Goal: Task Accomplishment & Management: Use online tool/utility

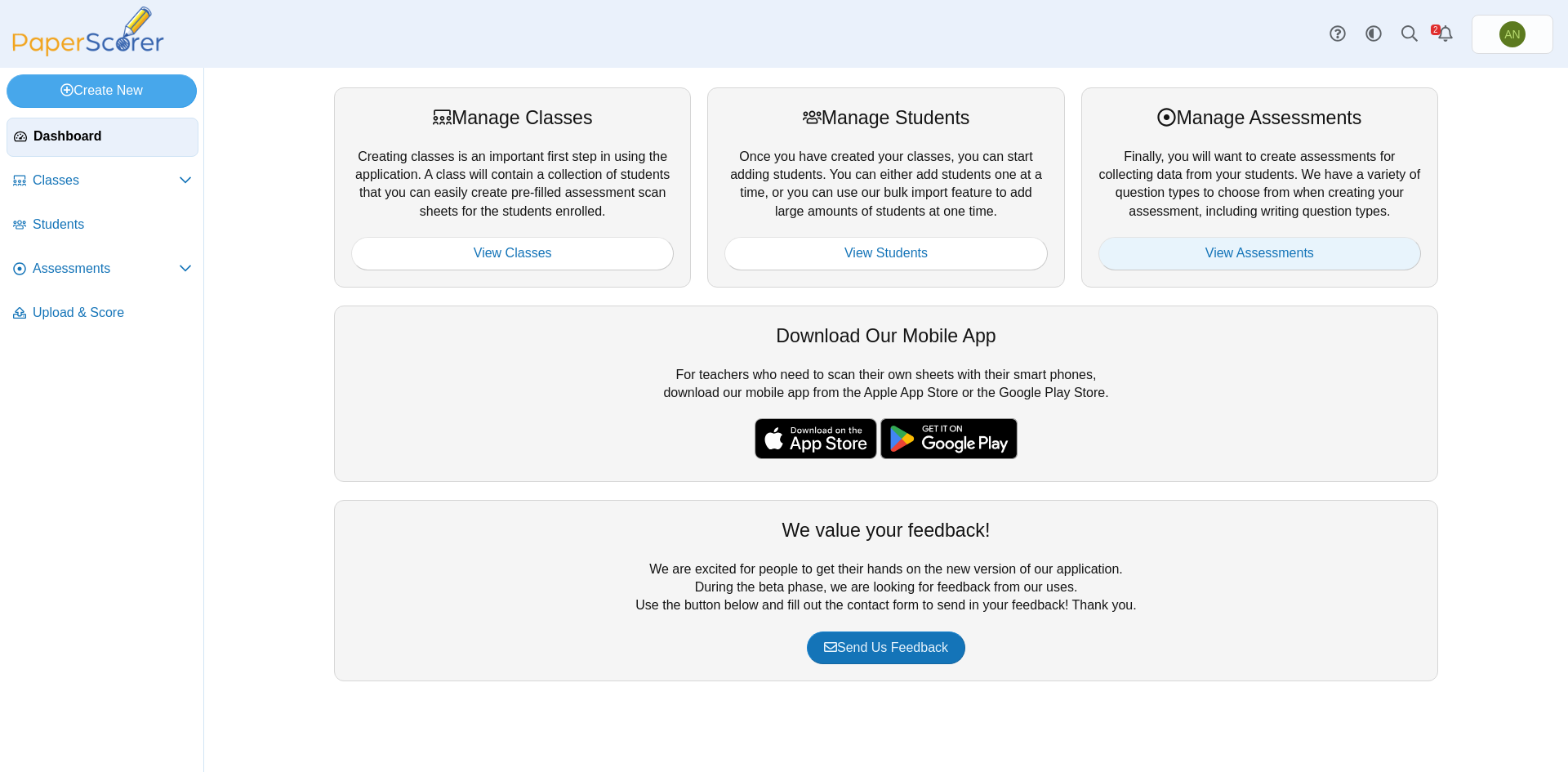
click at [1284, 249] on link "View Assessments" at bounding box center [1260, 253] width 323 height 33
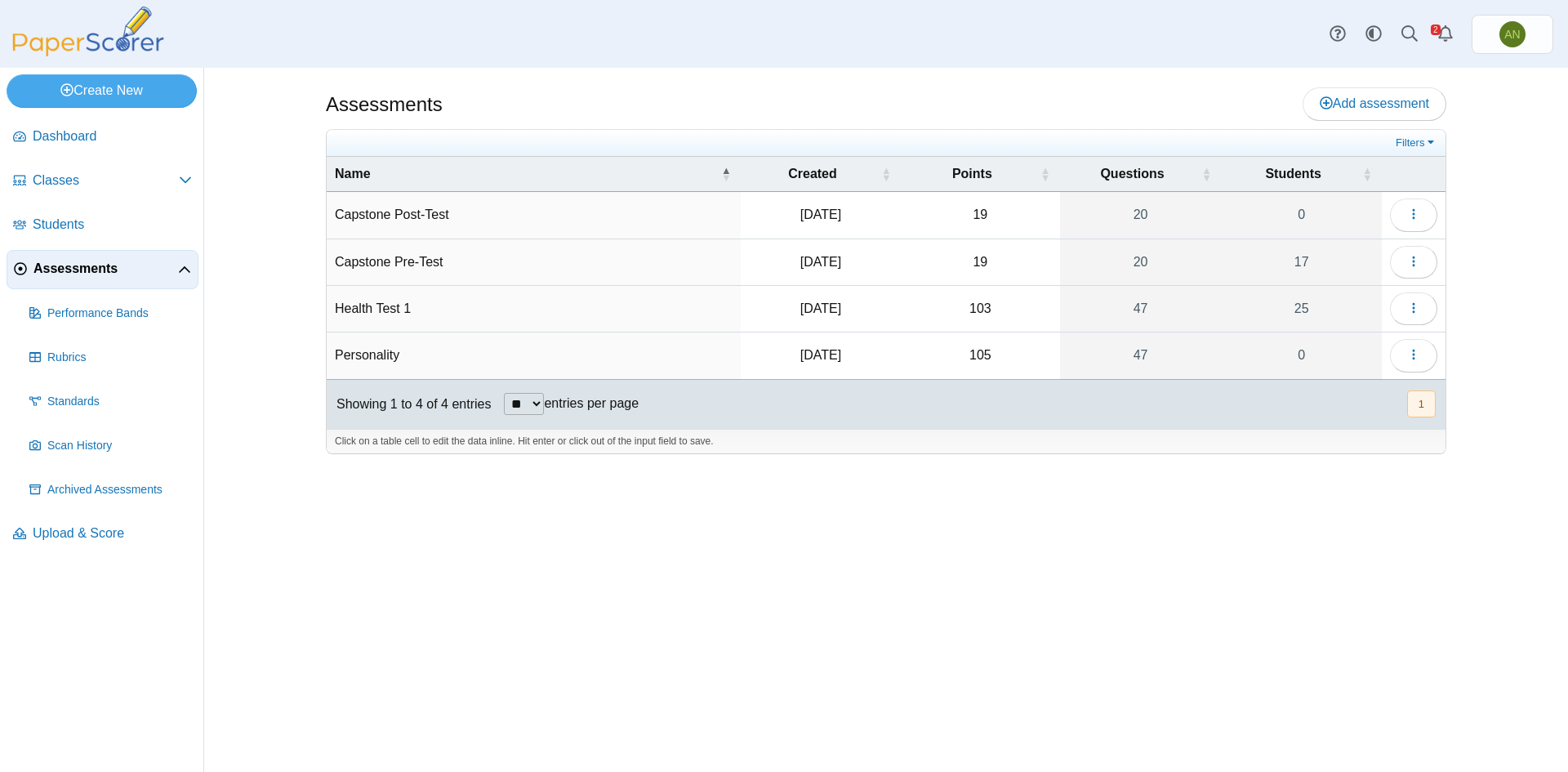
click at [596, 355] on td "Personality" at bounding box center [533, 355] width 414 height 47
click at [71, 31] on img at bounding box center [88, 31] width 164 height 49
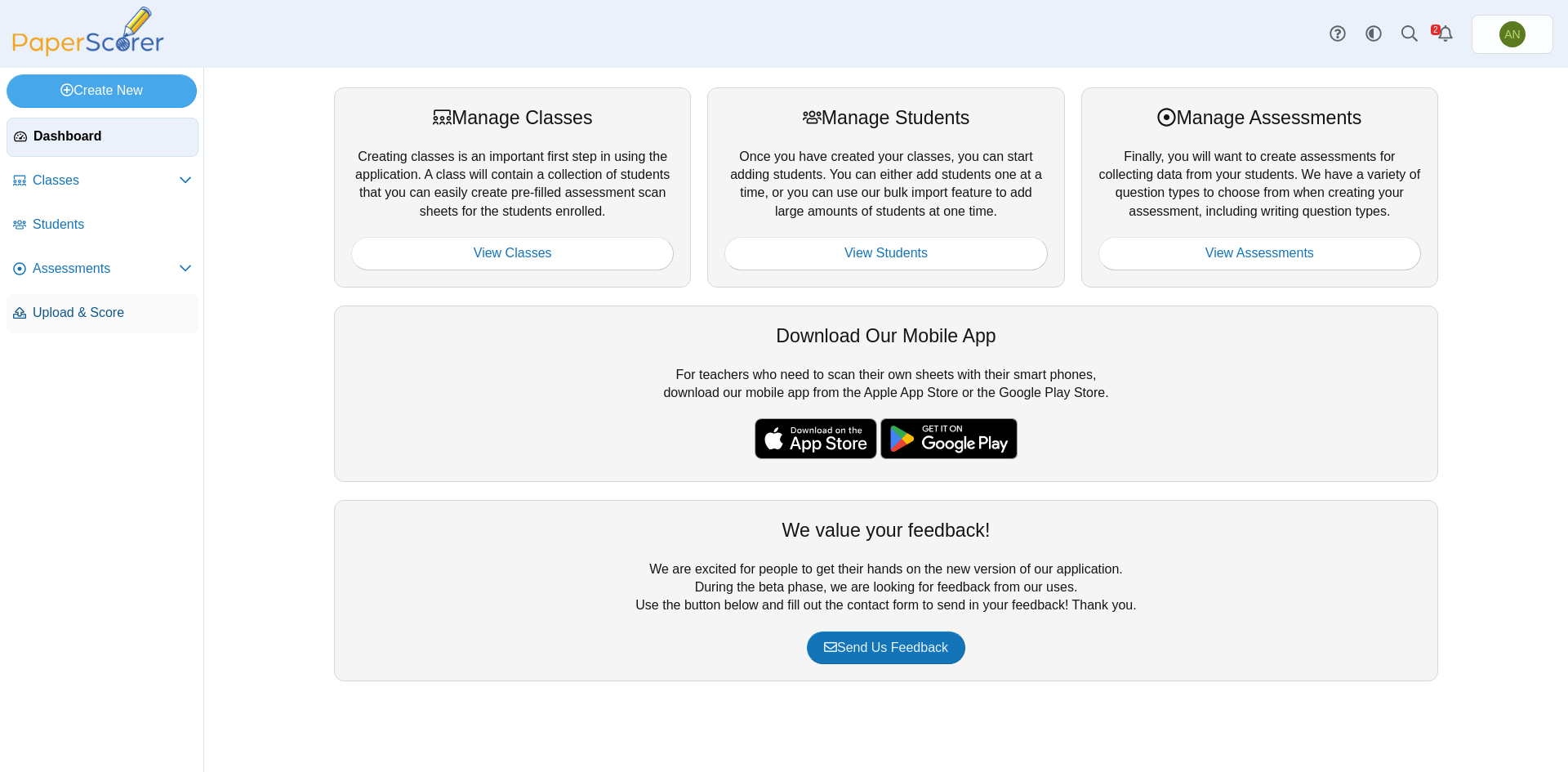
click at [81, 324] on link "Upload & Score" at bounding box center [102, 313] width 192 height 39
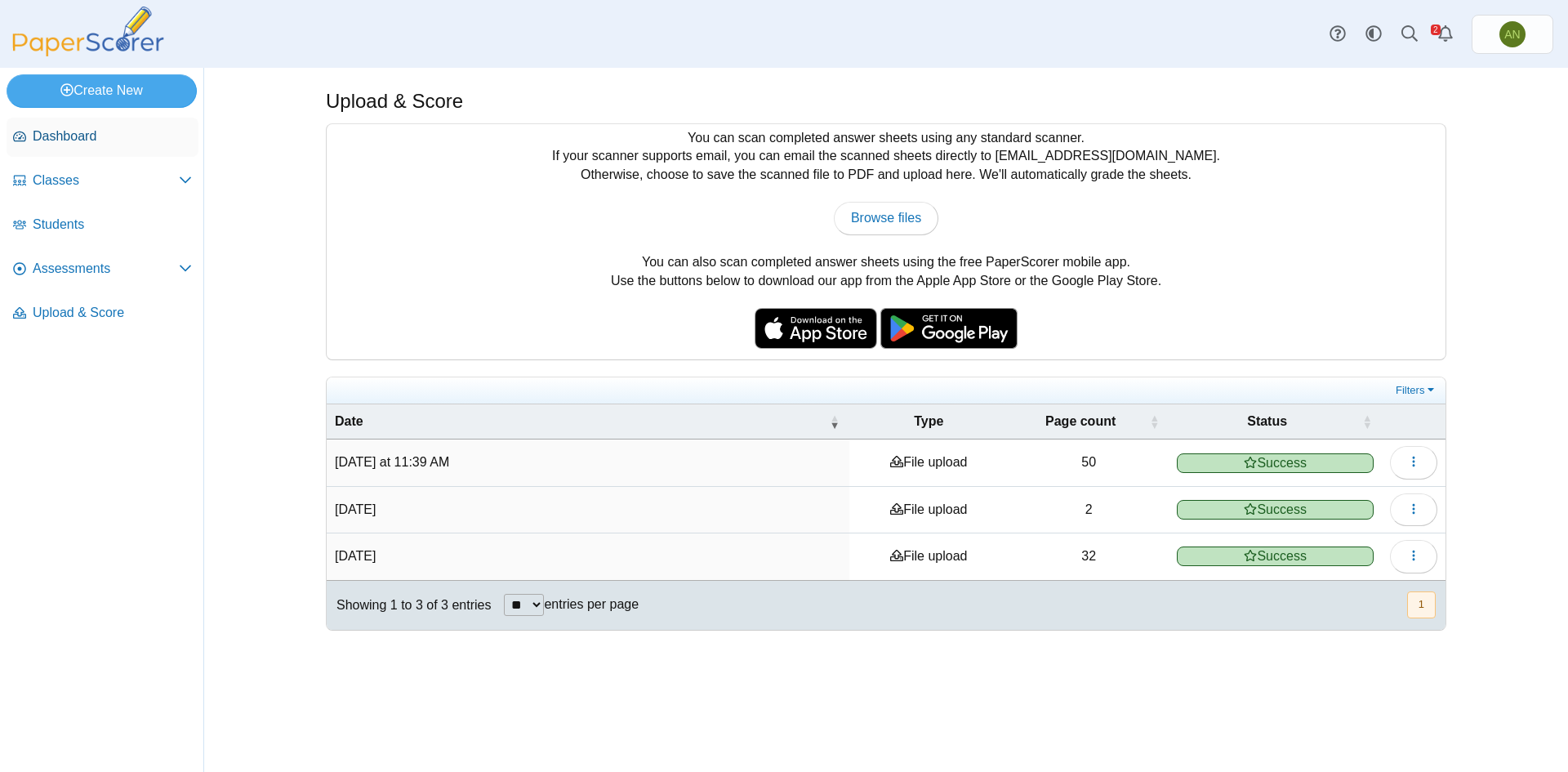
click at [78, 136] on span "Dashboard" at bounding box center [113, 136] width 159 height 18
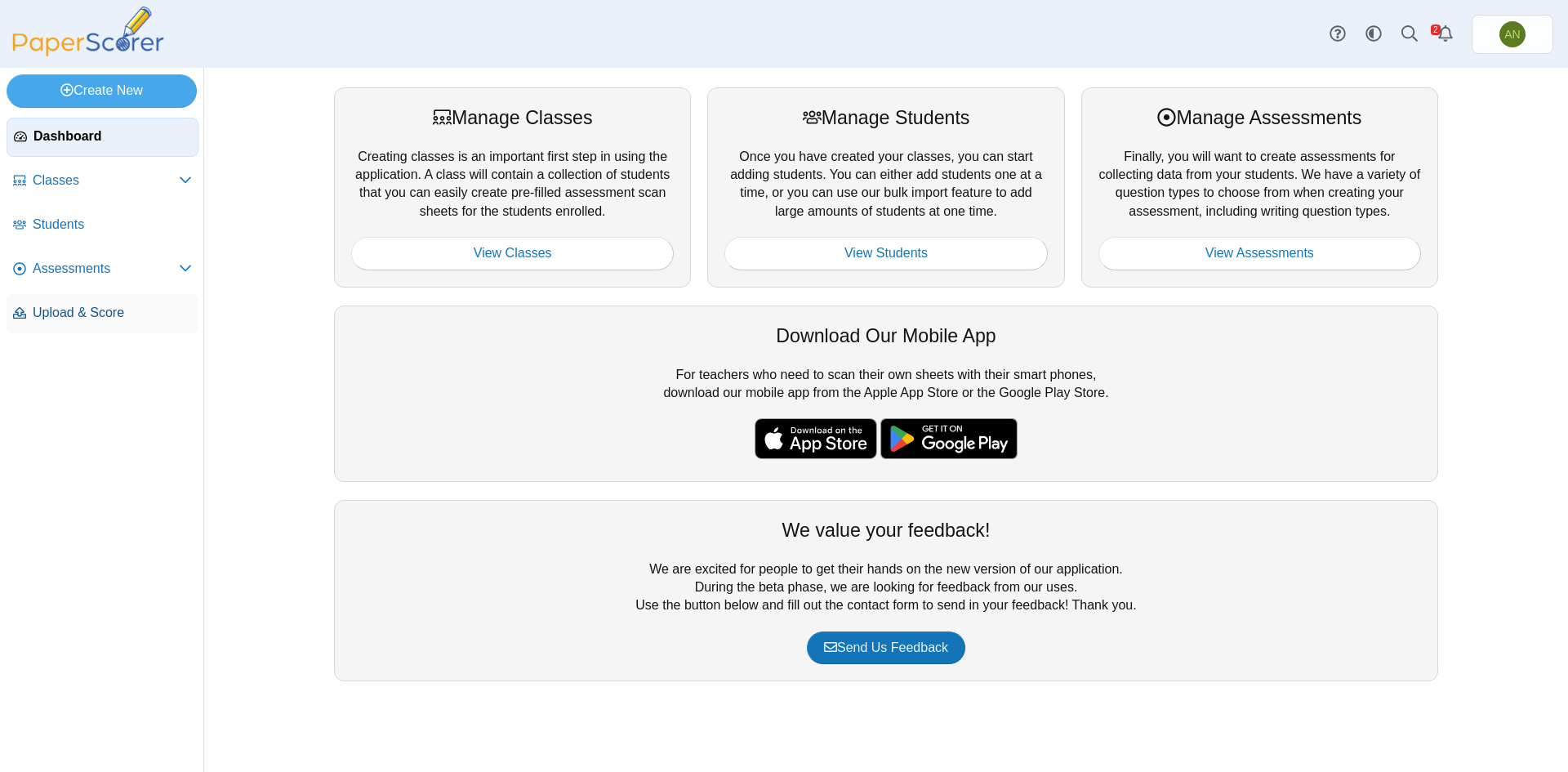
click at [82, 317] on span "Upload & Score" at bounding box center [113, 313] width 159 height 18
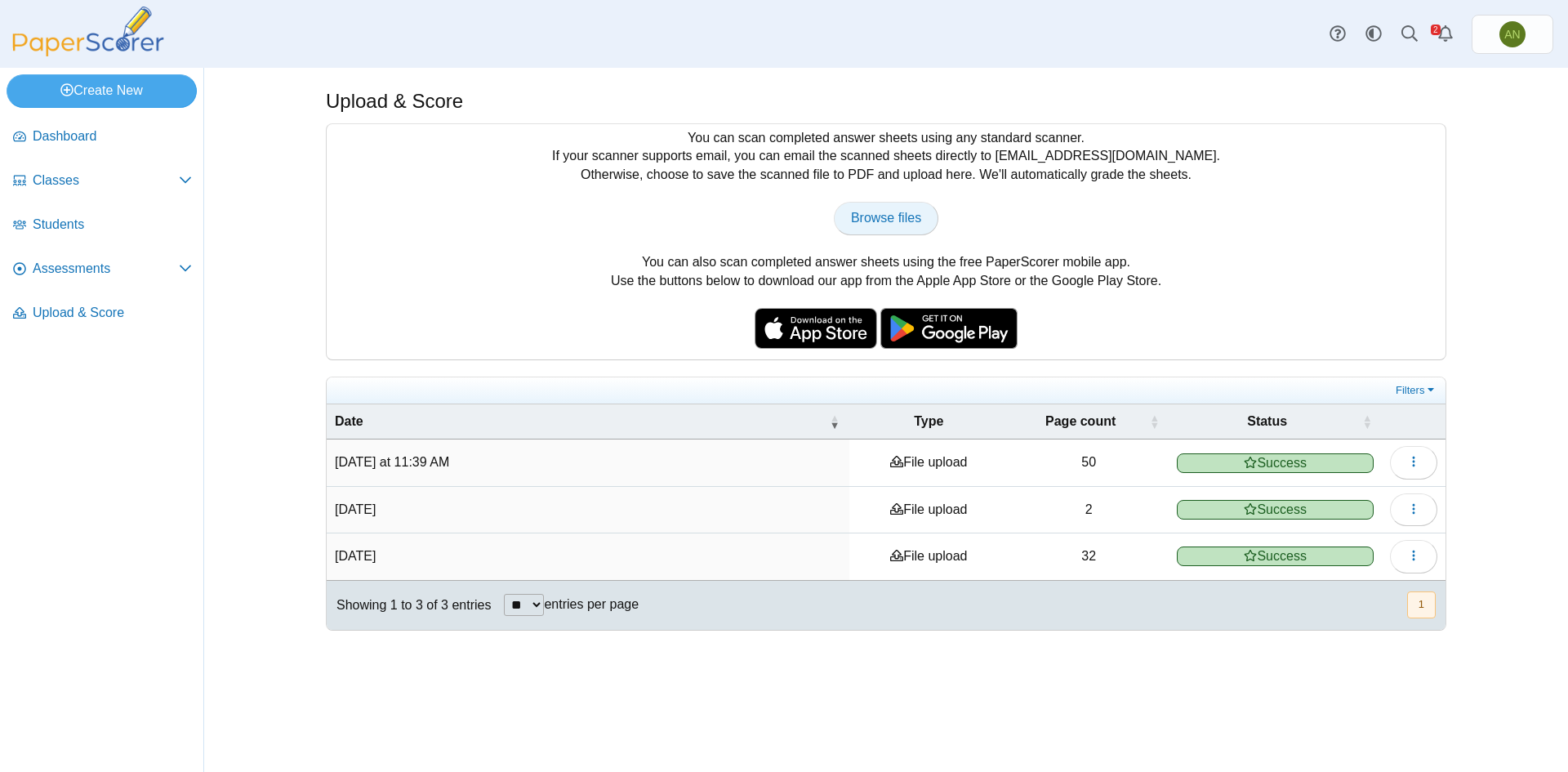
click at [873, 225] on span "Browse files" at bounding box center [886, 217] width 70 height 14
type input "**********"
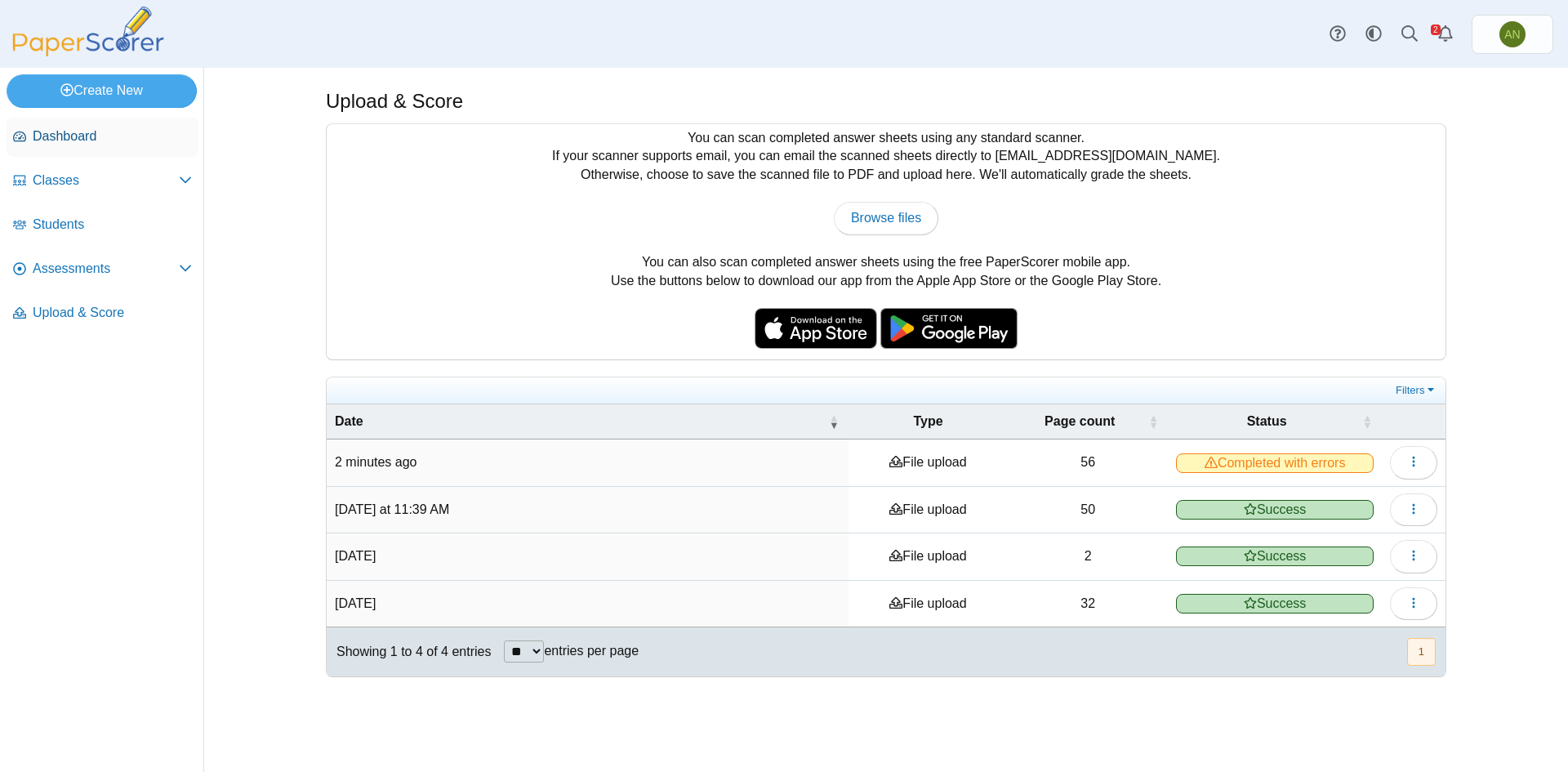
click at [66, 145] on span "Dashboard" at bounding box center [113, 136] width 159 height 18
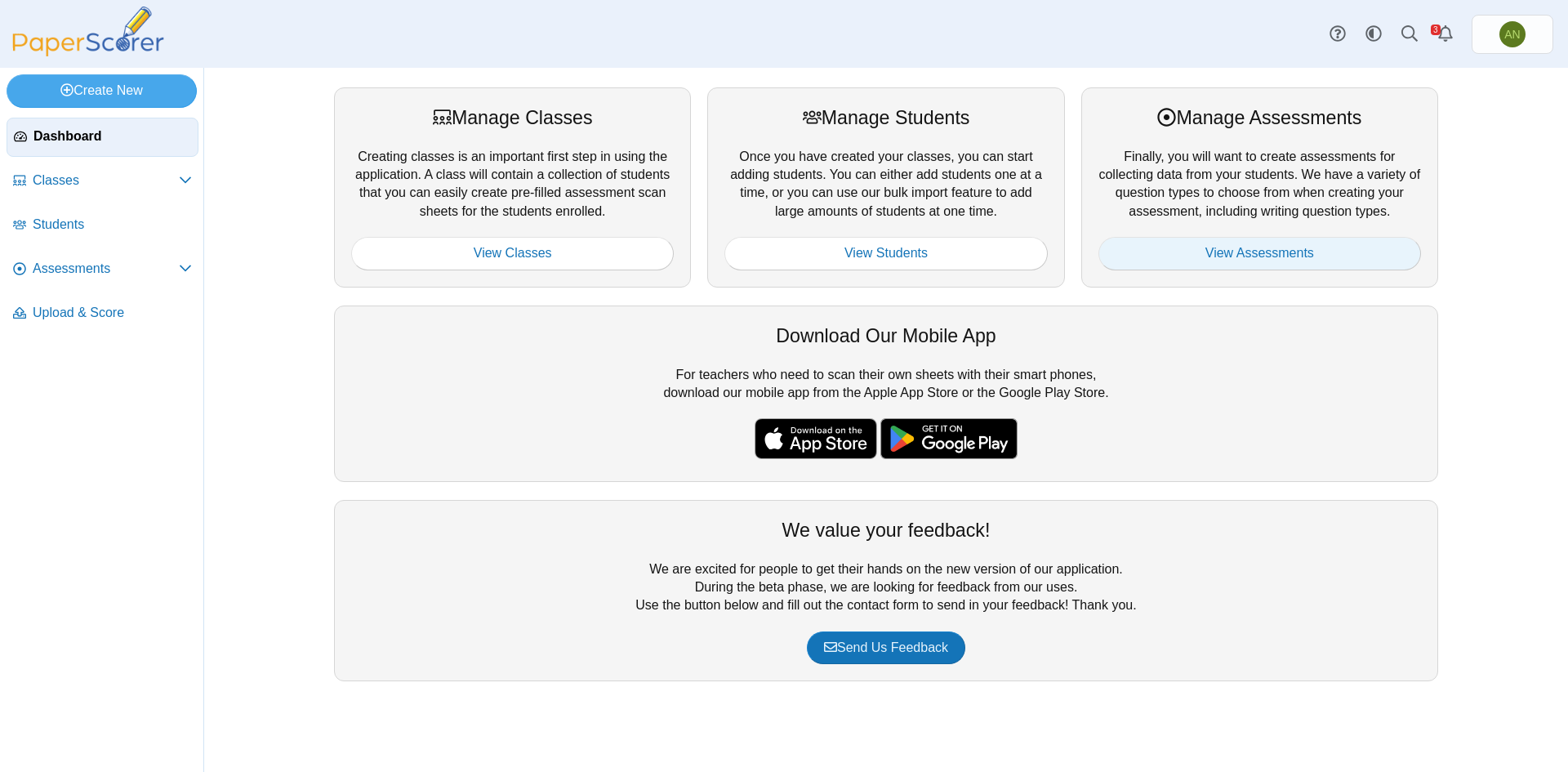
click at [1262, 263] on link "View Assessments" at bounding box center [1260, 253] width 323 height 33
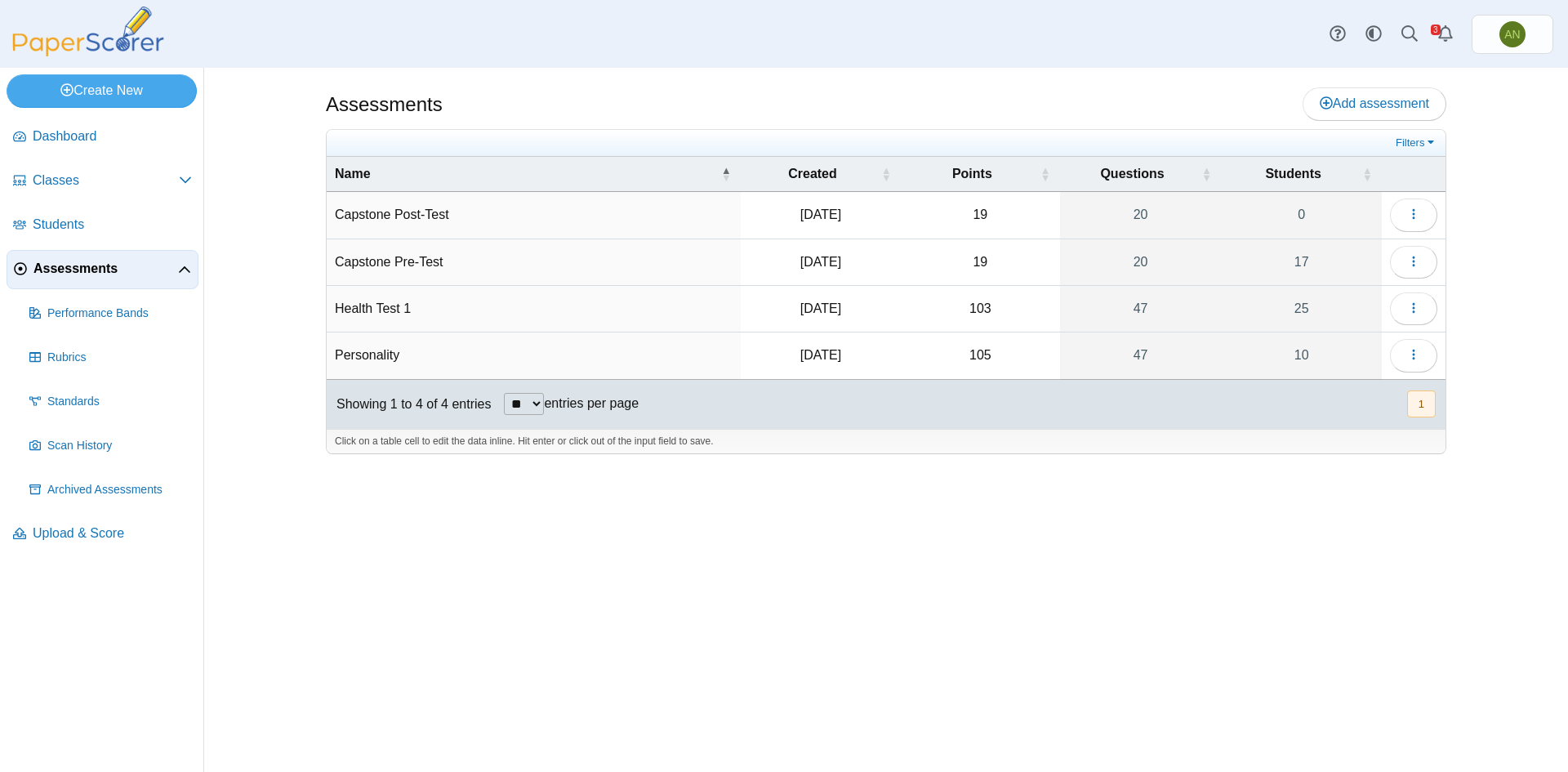
click at [377, 359] on td "Personality" at bounding box center [533, 355] width 414 height 47
click at [1418, 358] on icon "button" at bounding box center [1413, 354] width 13 height 13
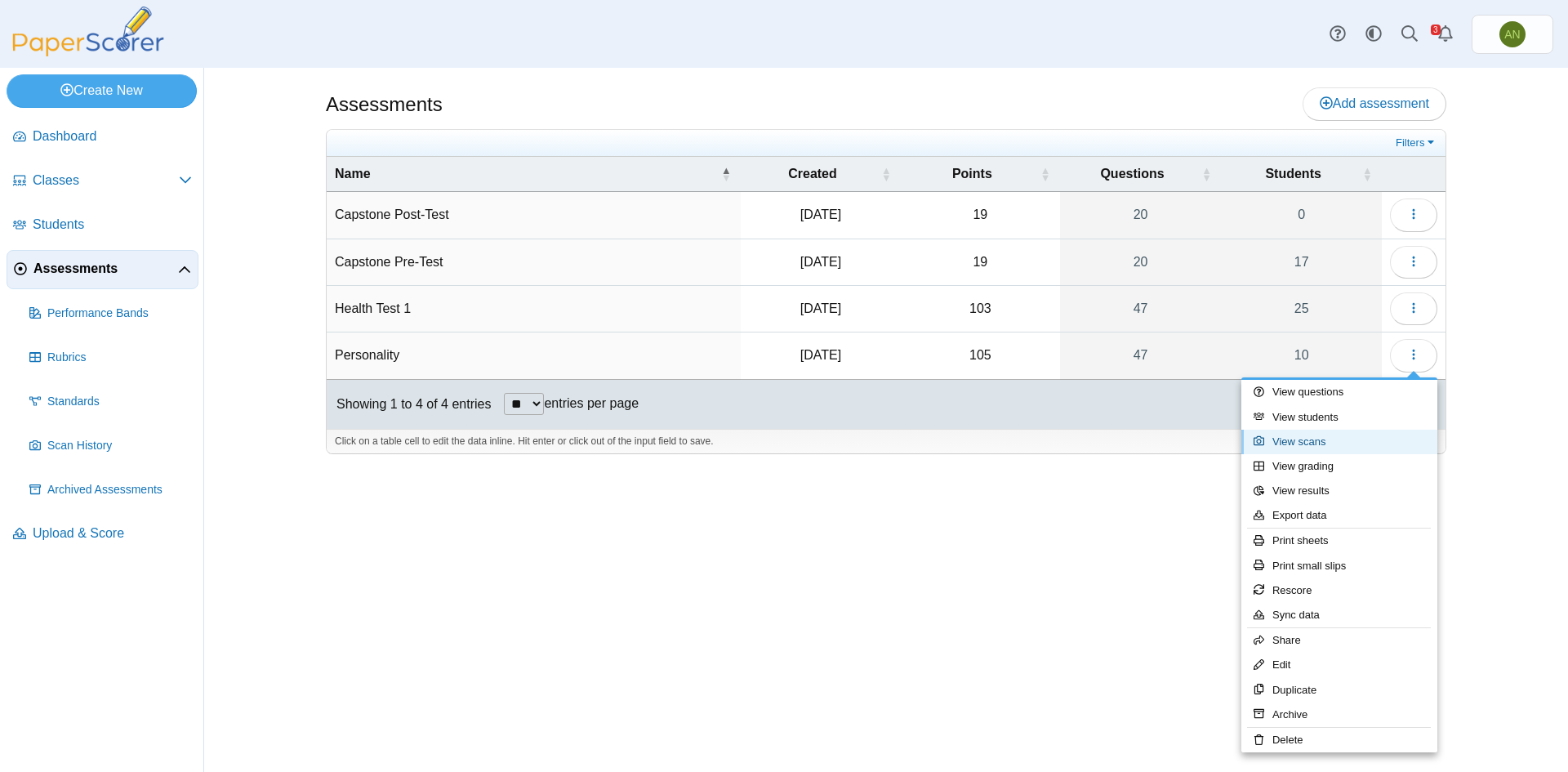
click at [1320, 446] on link "View scans" at bounding box center [1339, 442] width 196 height 25
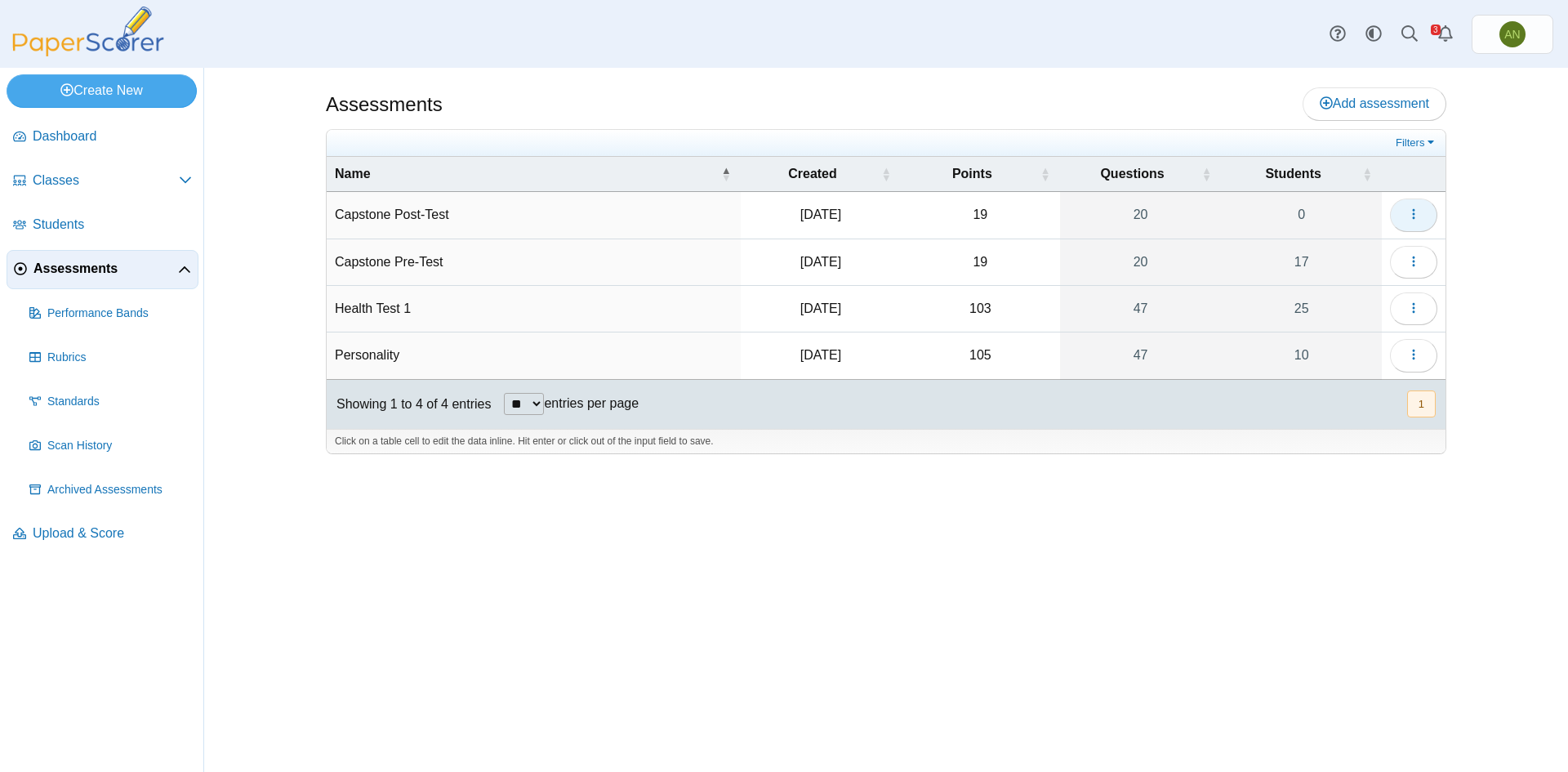
click at [1419, 212] on icon "button" at bounding box center [1413, 214] width 13 height 13
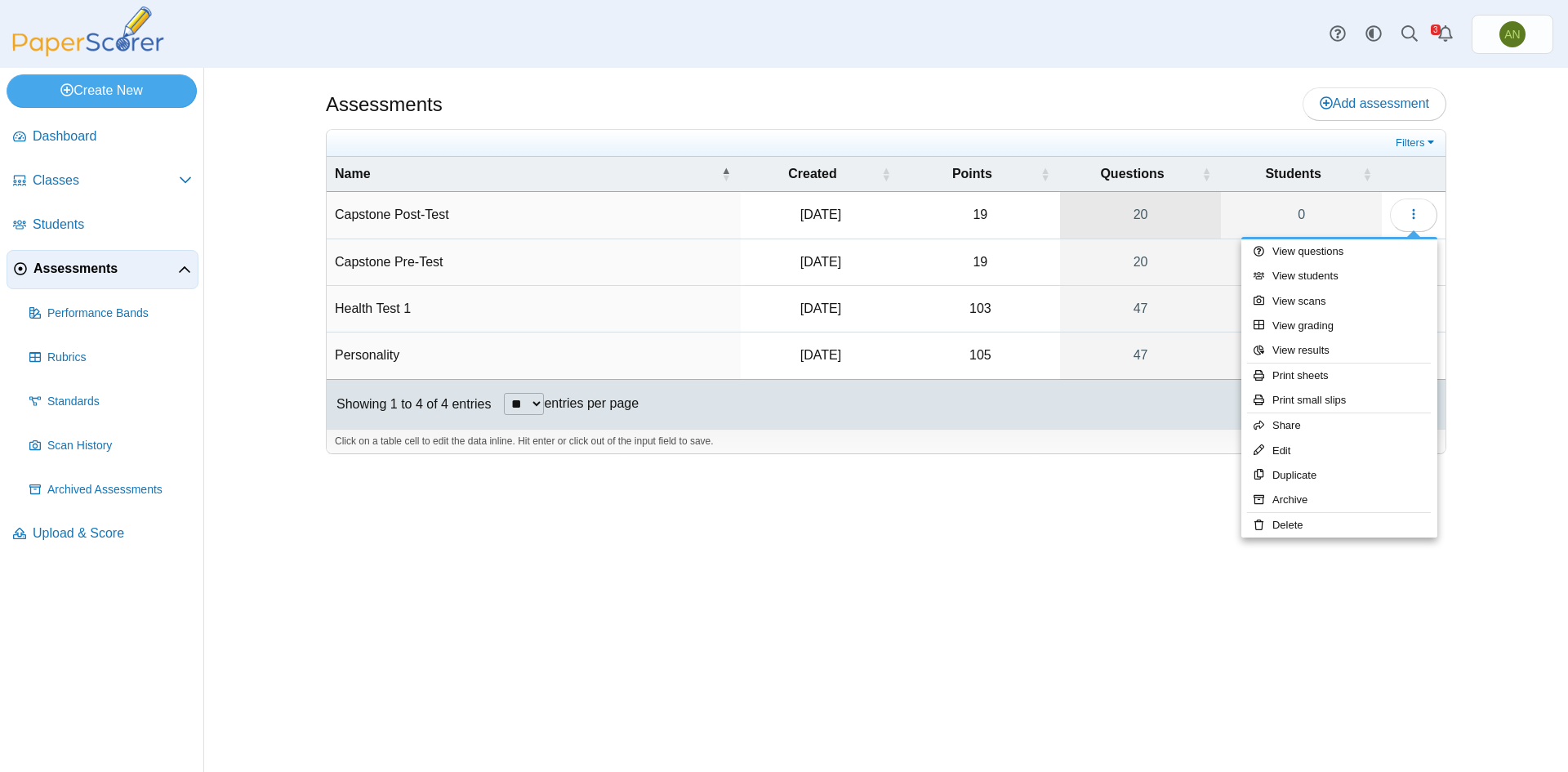
click at [1106, 195] on link "20" at bounding box center [1141, 215] width 162 height 46
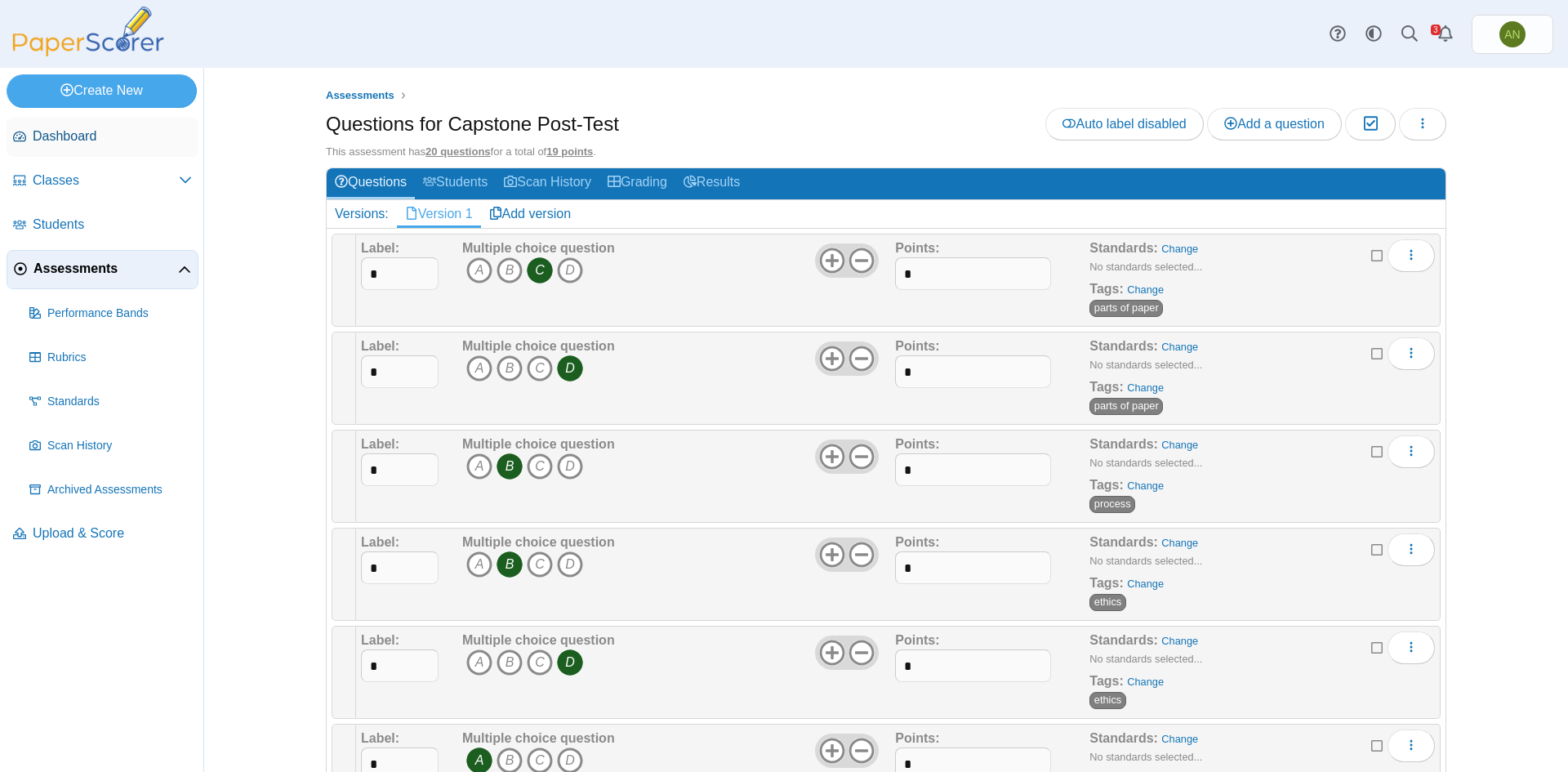
click at [72, 135] on span "Dashboard" at bounding box center [113, 136] width 159 height 18
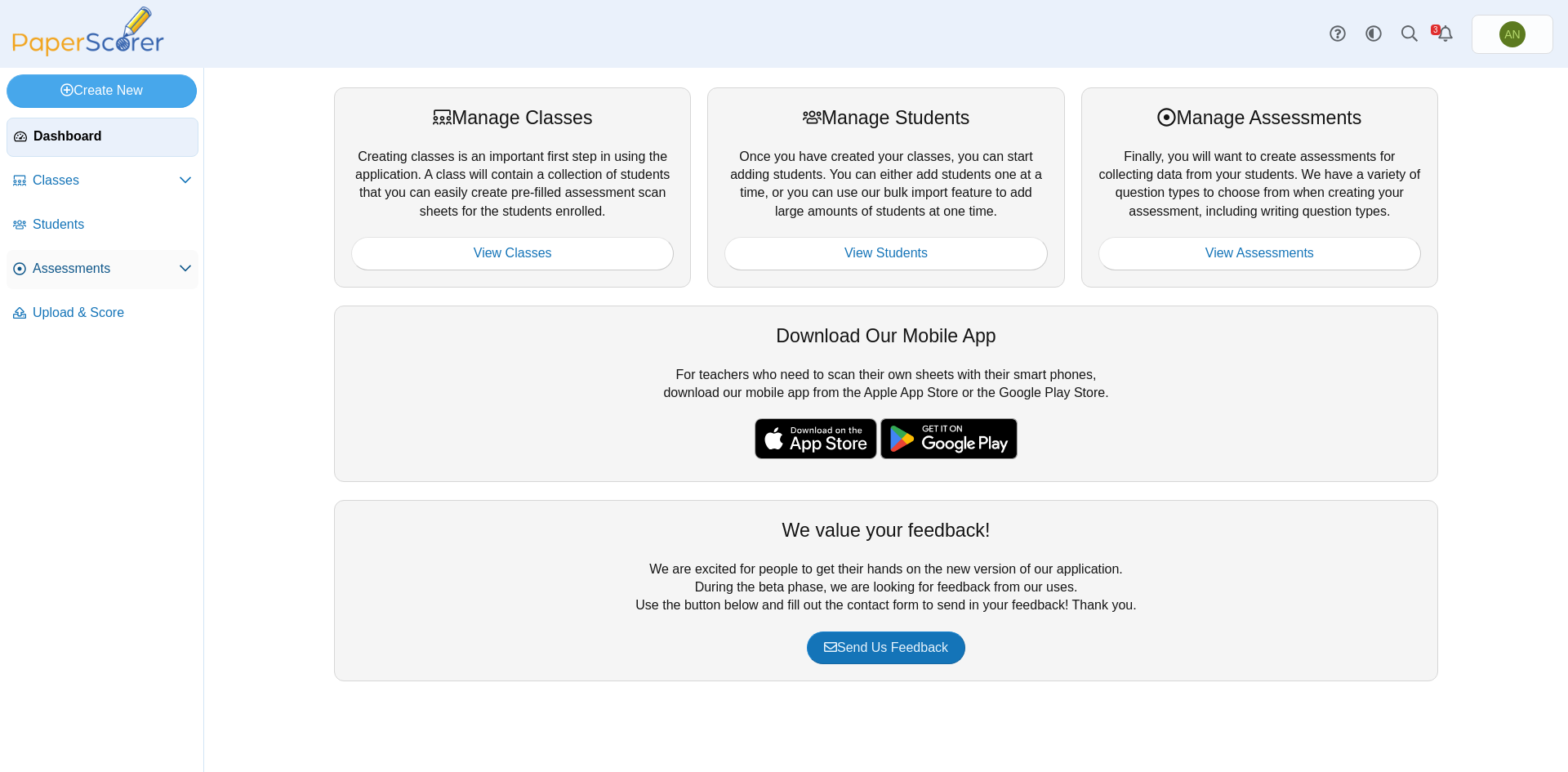
click at [93, 267] on span "Assessments" at bounding box center [106, 269] width 146 height 18
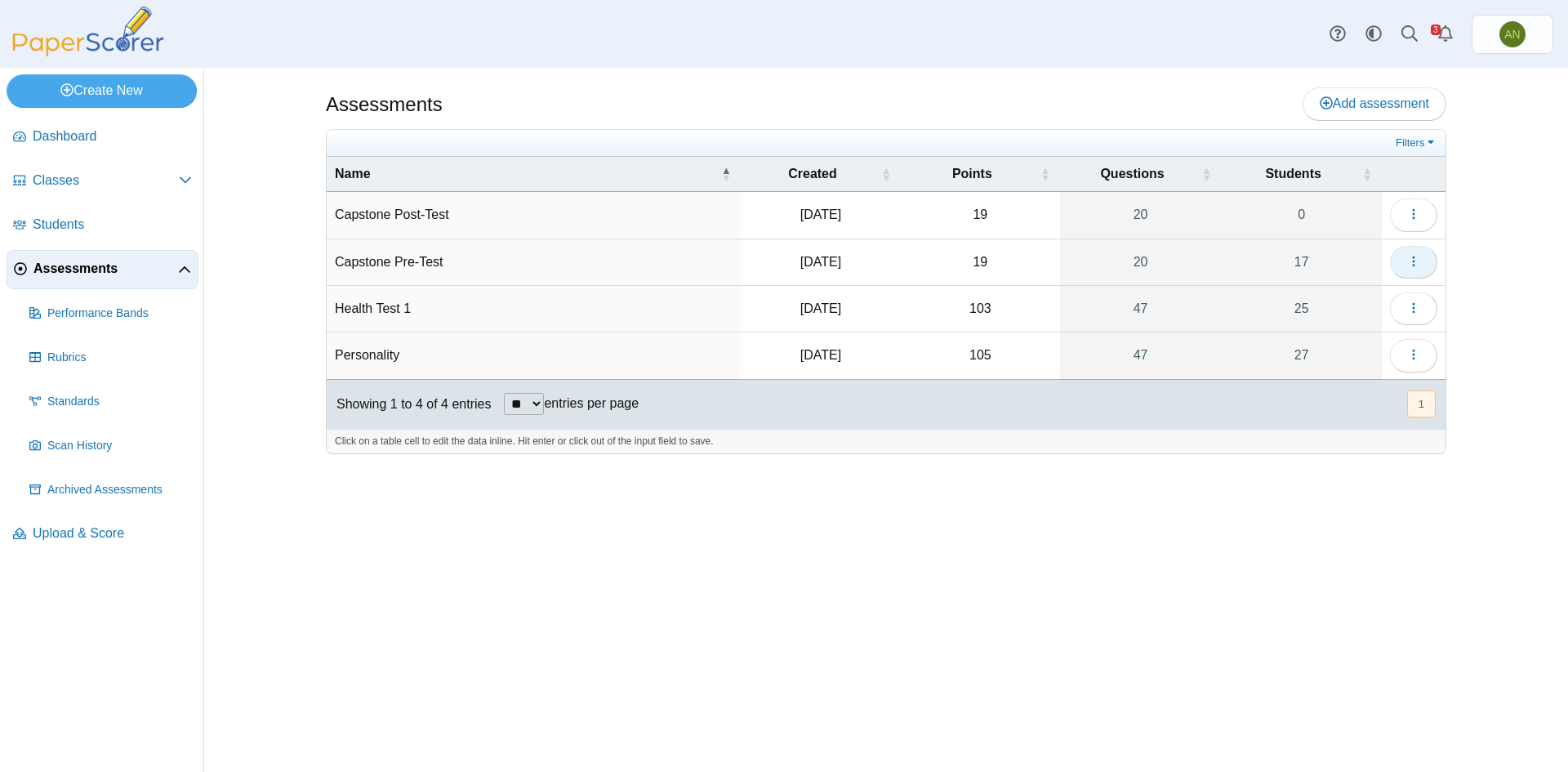
click at [1412, 259] on icon "button" at bounding box center [1413, 262] width 13 height 13
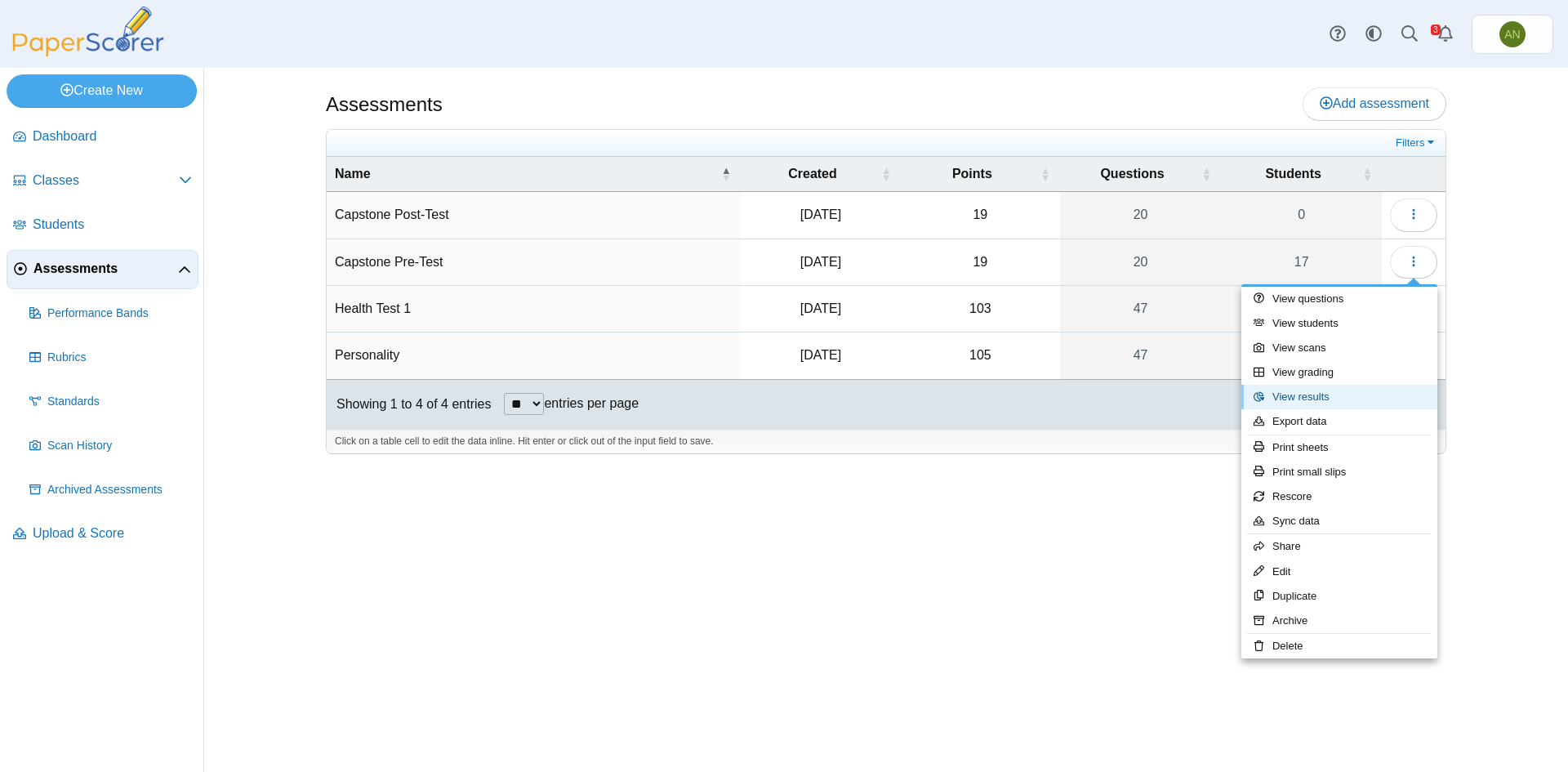
click at [1346, 401] on link "View results" at bounding box center [1339, 397] width 196 height 25
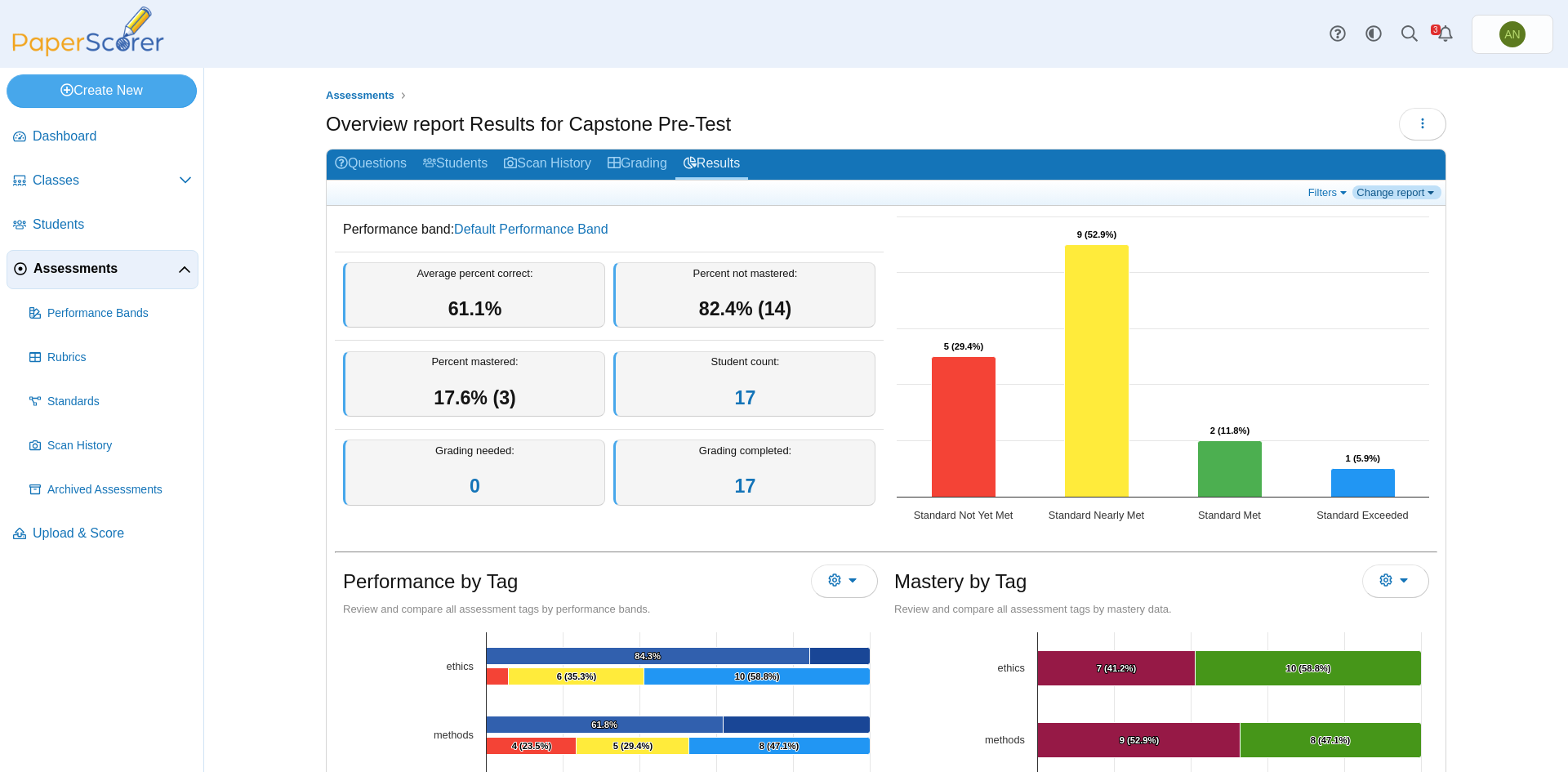
click at [1385, 194] on link "Change report" at bounding box center [1397, 192] width 89 height 14
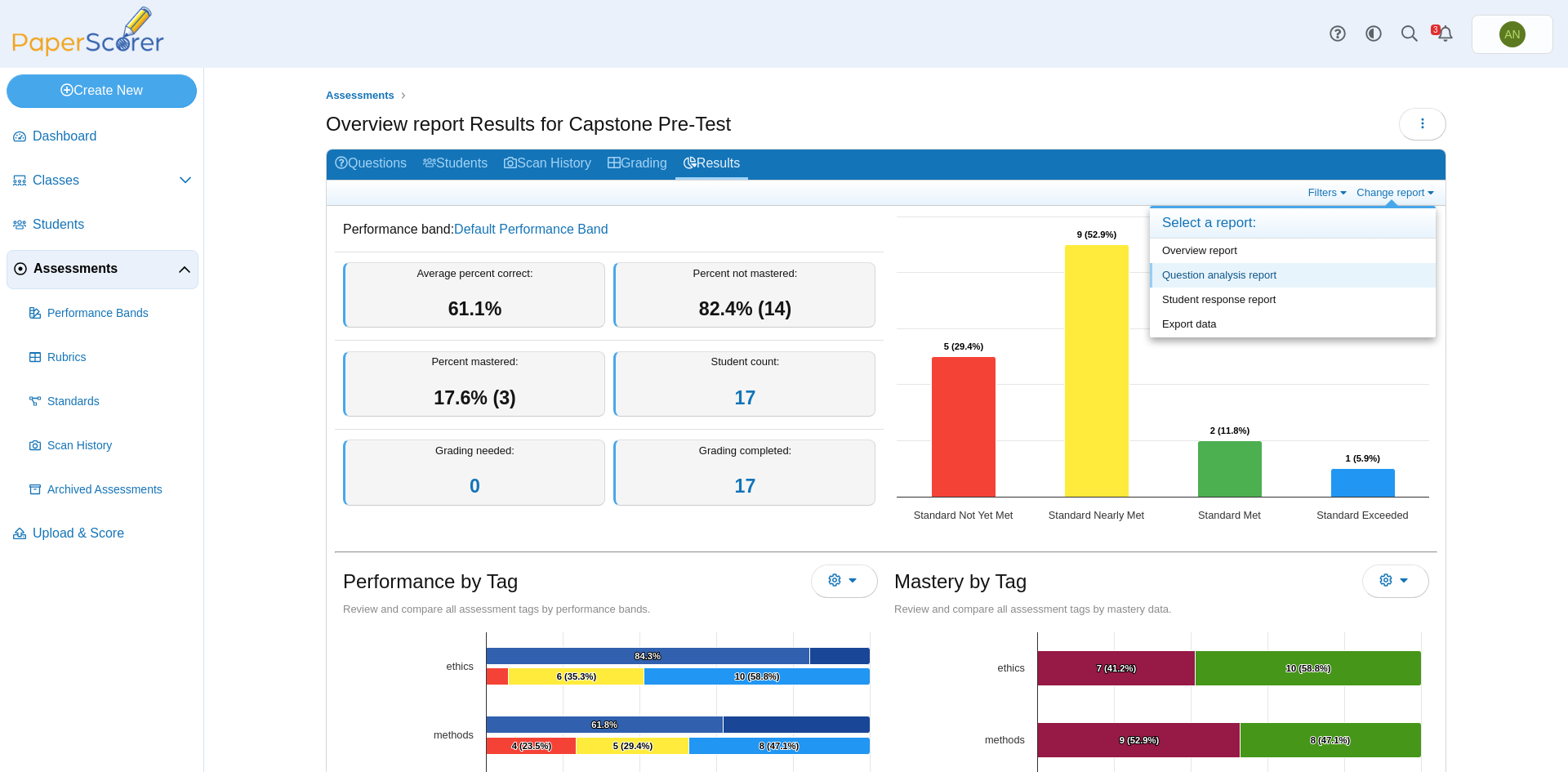
click at [1327, 275] on link "Question analysis report" at bounding box center [1293, 274] width 285 height 25
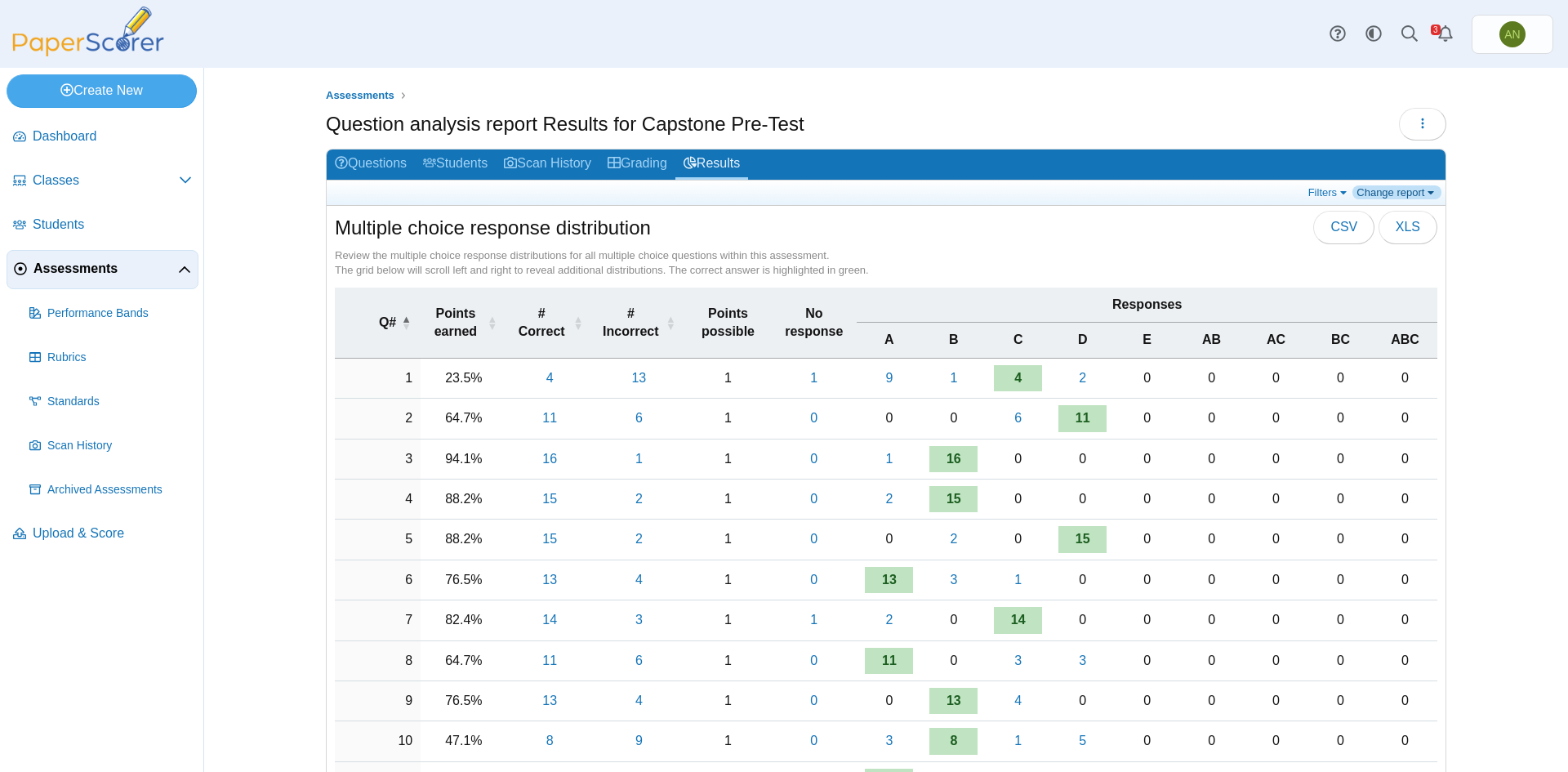
click at [1391, 190] on link "Change report" at bounding box center [1397, 192] width 89 height 14
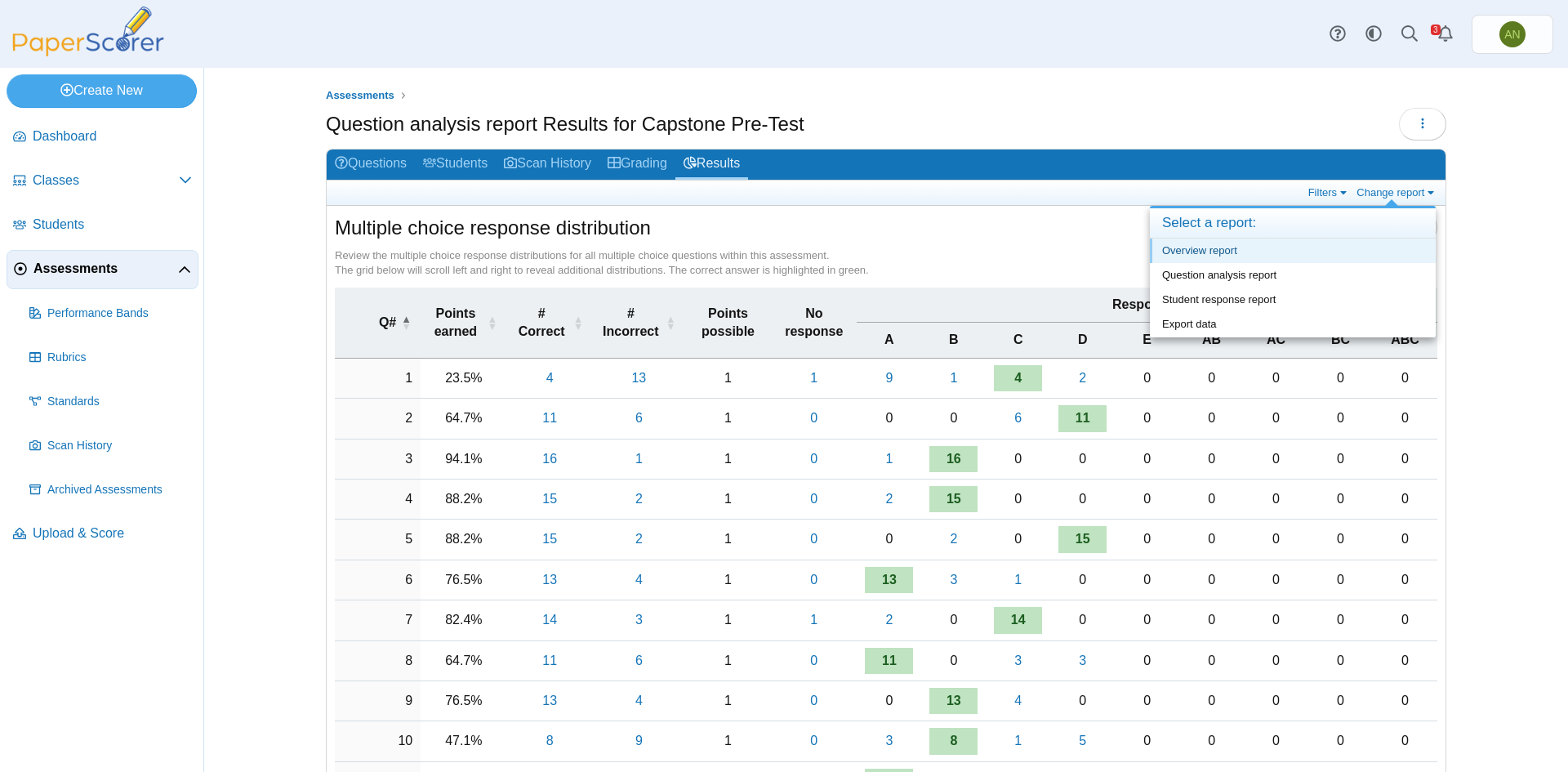
click at [1262, 244] on link "Overview report" at bounding box center [1293, 251] width 285 height 25
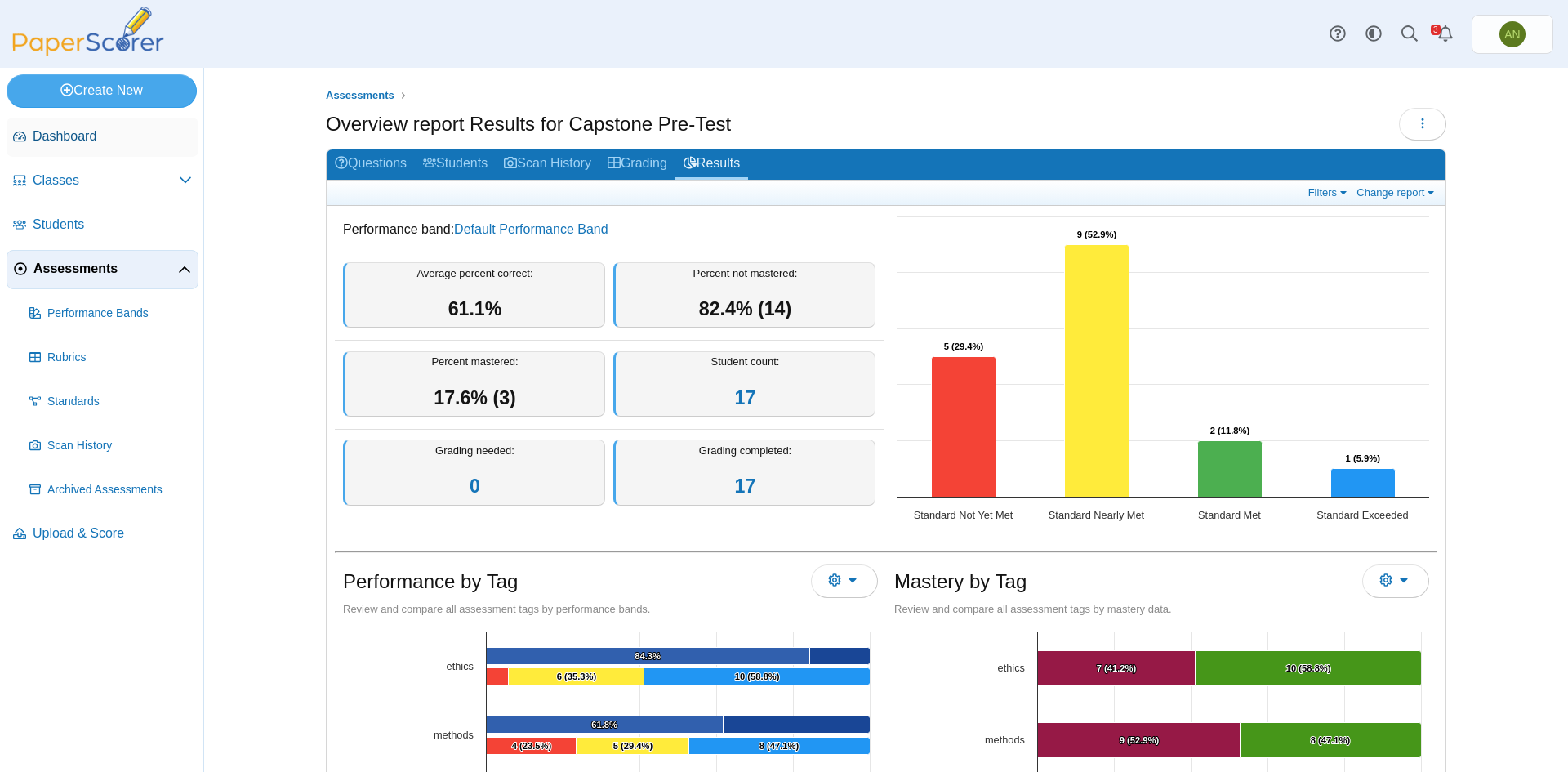
click at [95, 142] on span "Dashboard" at bounding box center [113, 136] width 159 height 18
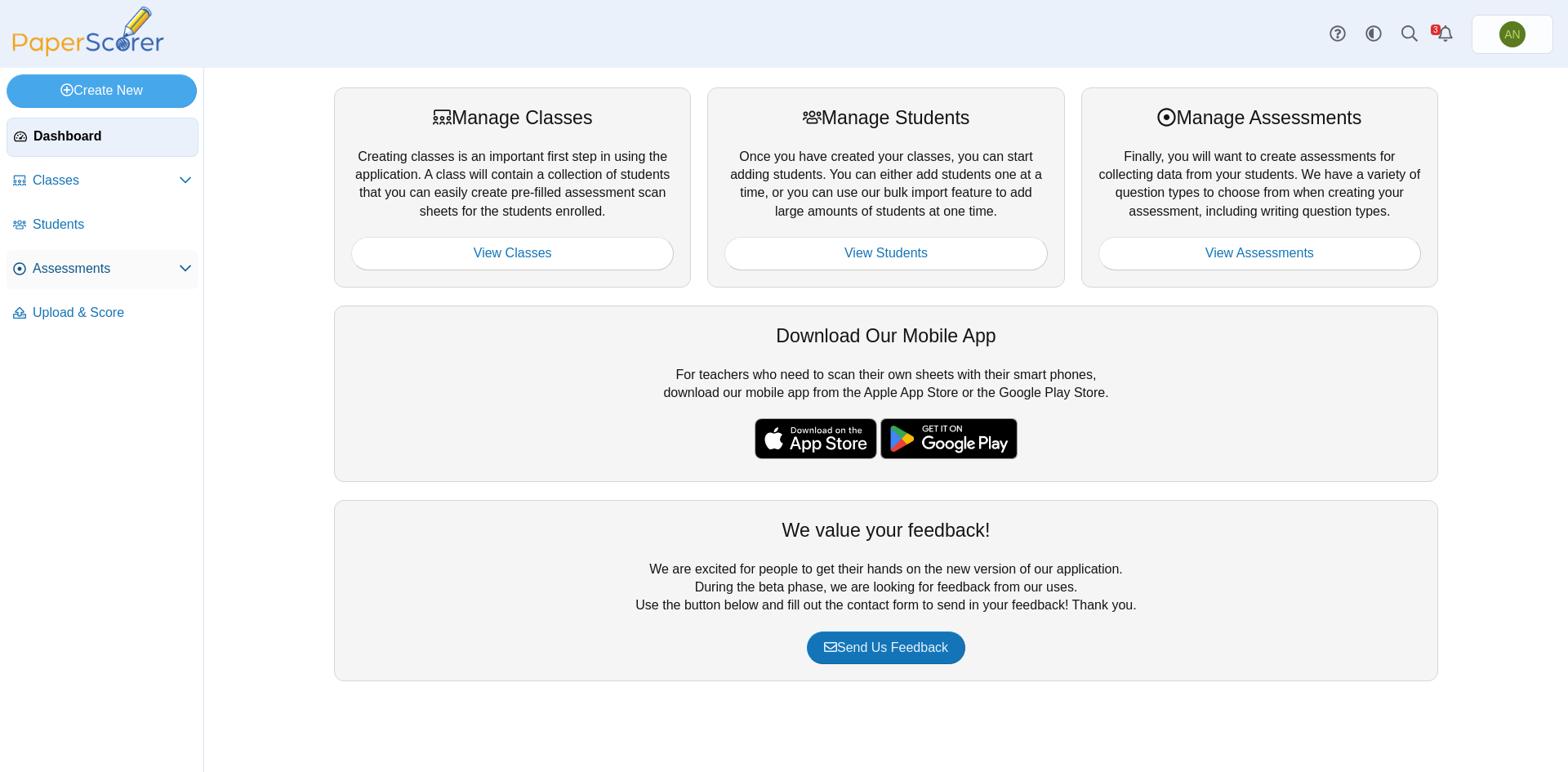
click at [81, 264] on span "Assessments" at bounding box center [106, 269] width 146 height 18
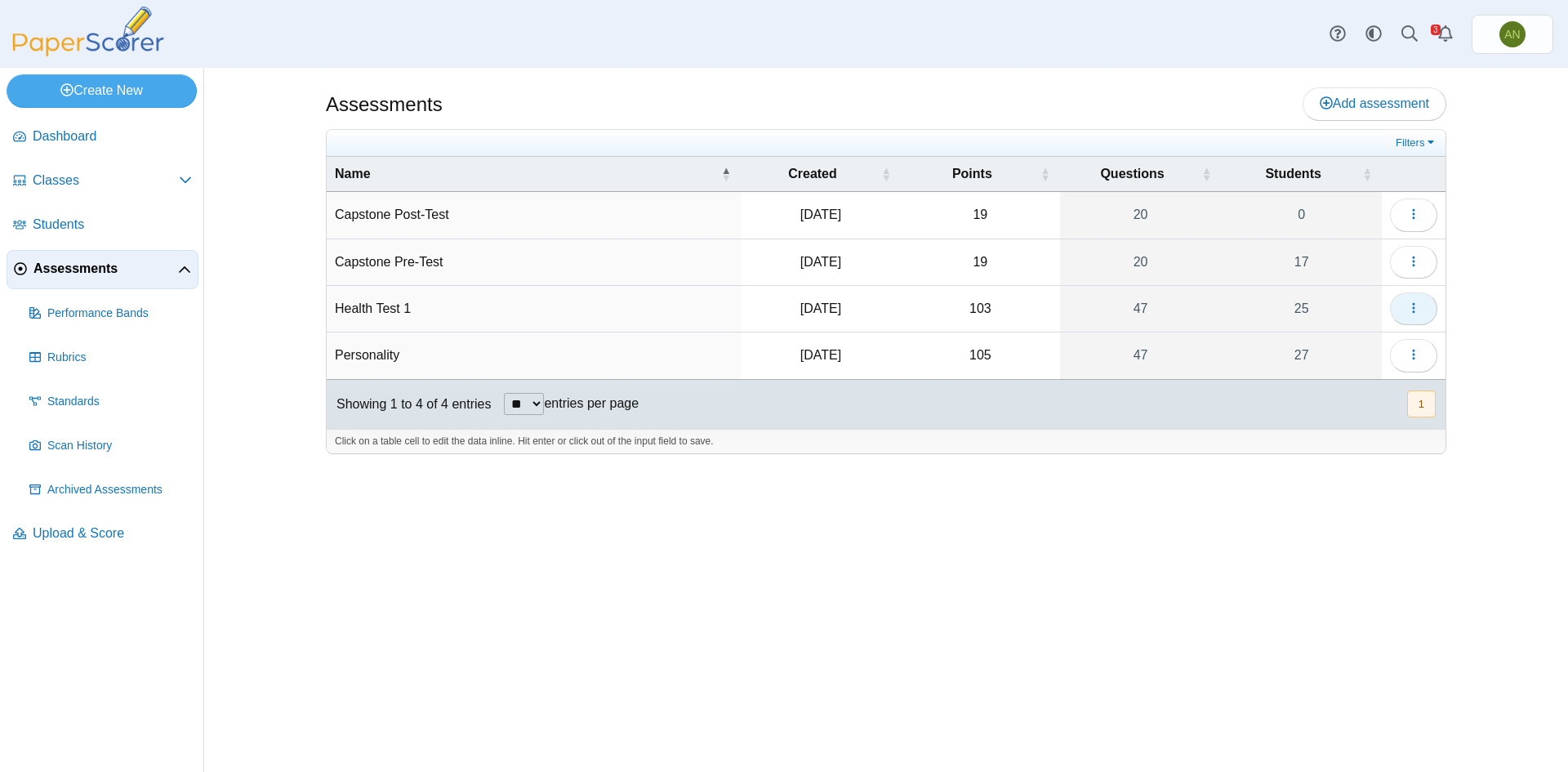
click at [1409, 303] on icon "button" at bounding box center [1413, 307] width 13 height 13
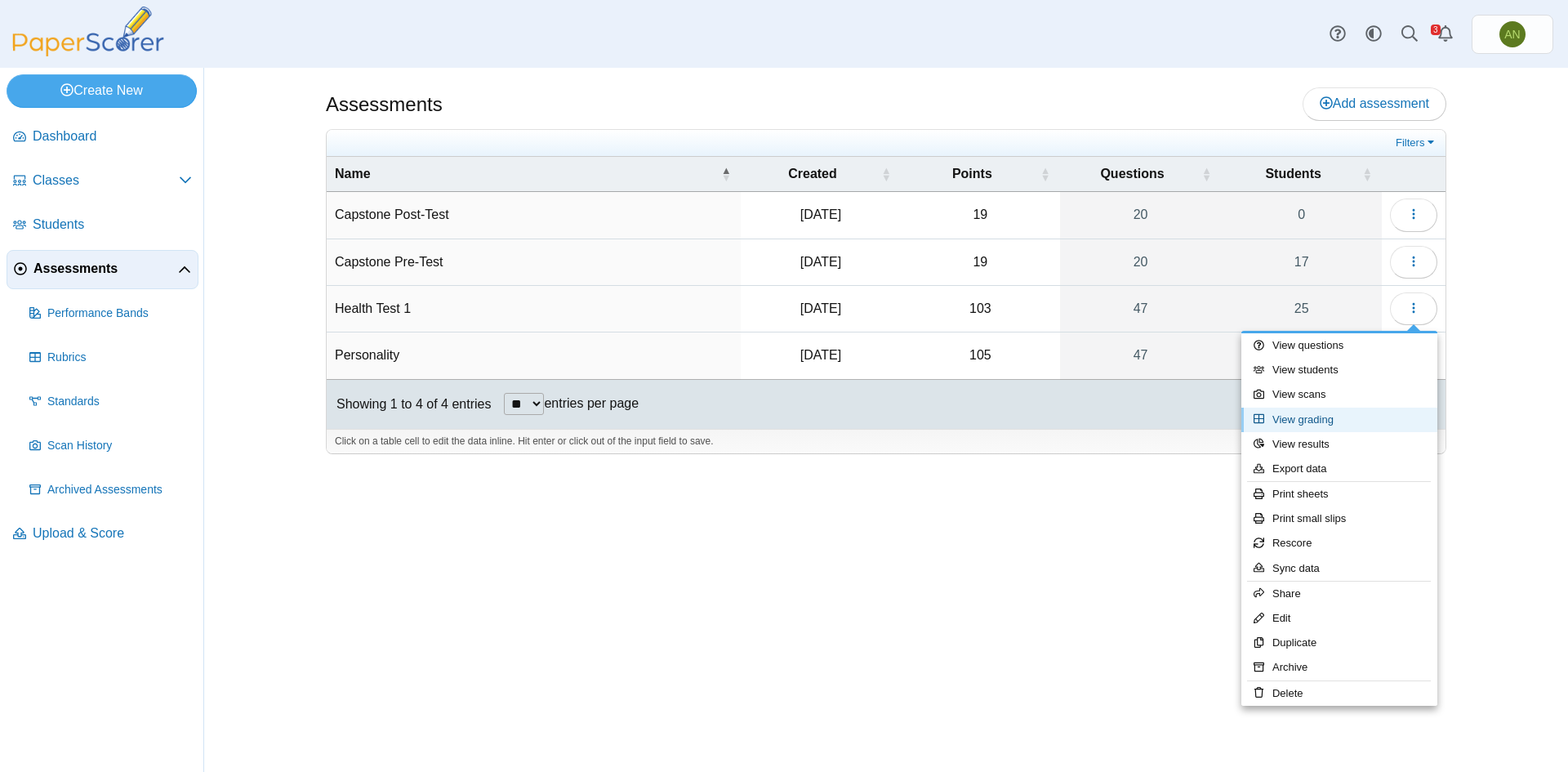
click at [1345, 413] on link "View grading" at bounding box center [1339, 420] width 196 height 25
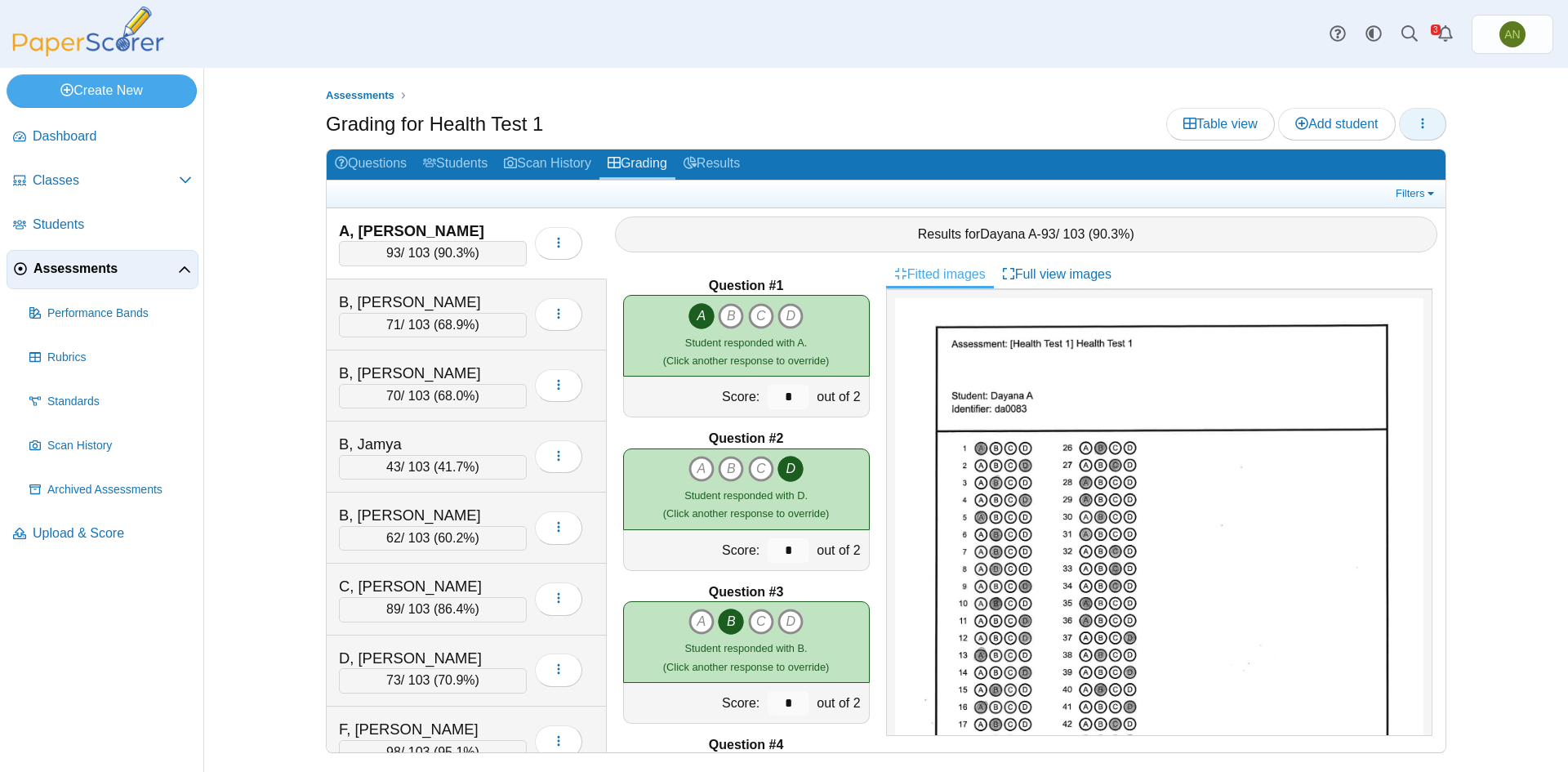
click at [1415, 122] on button "button" at bounding box center [1423, 124] width 48 height 33
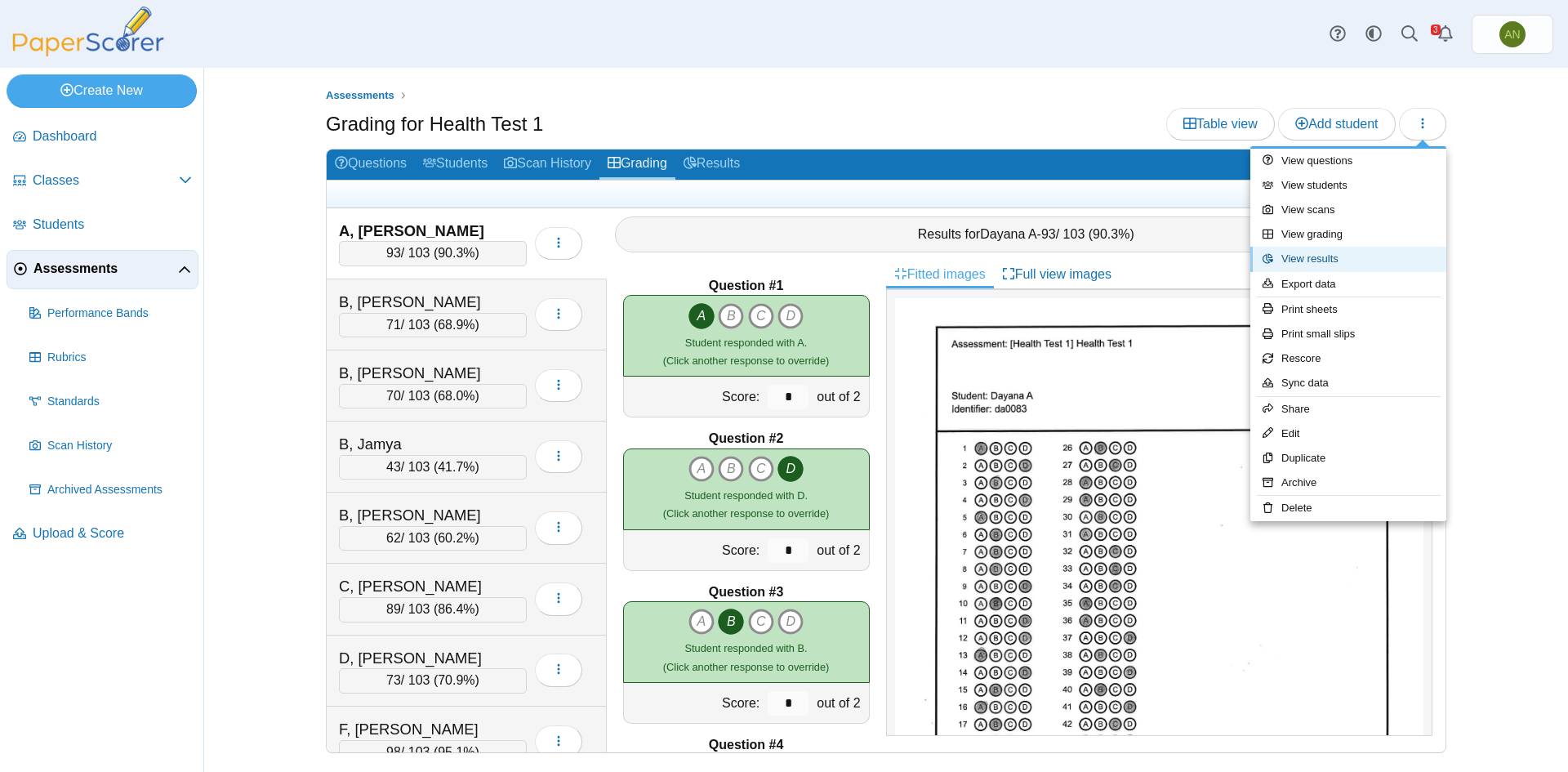
click at [1369, 253] on link "View results" at bounding box center [1348, 259] width 196 height 25
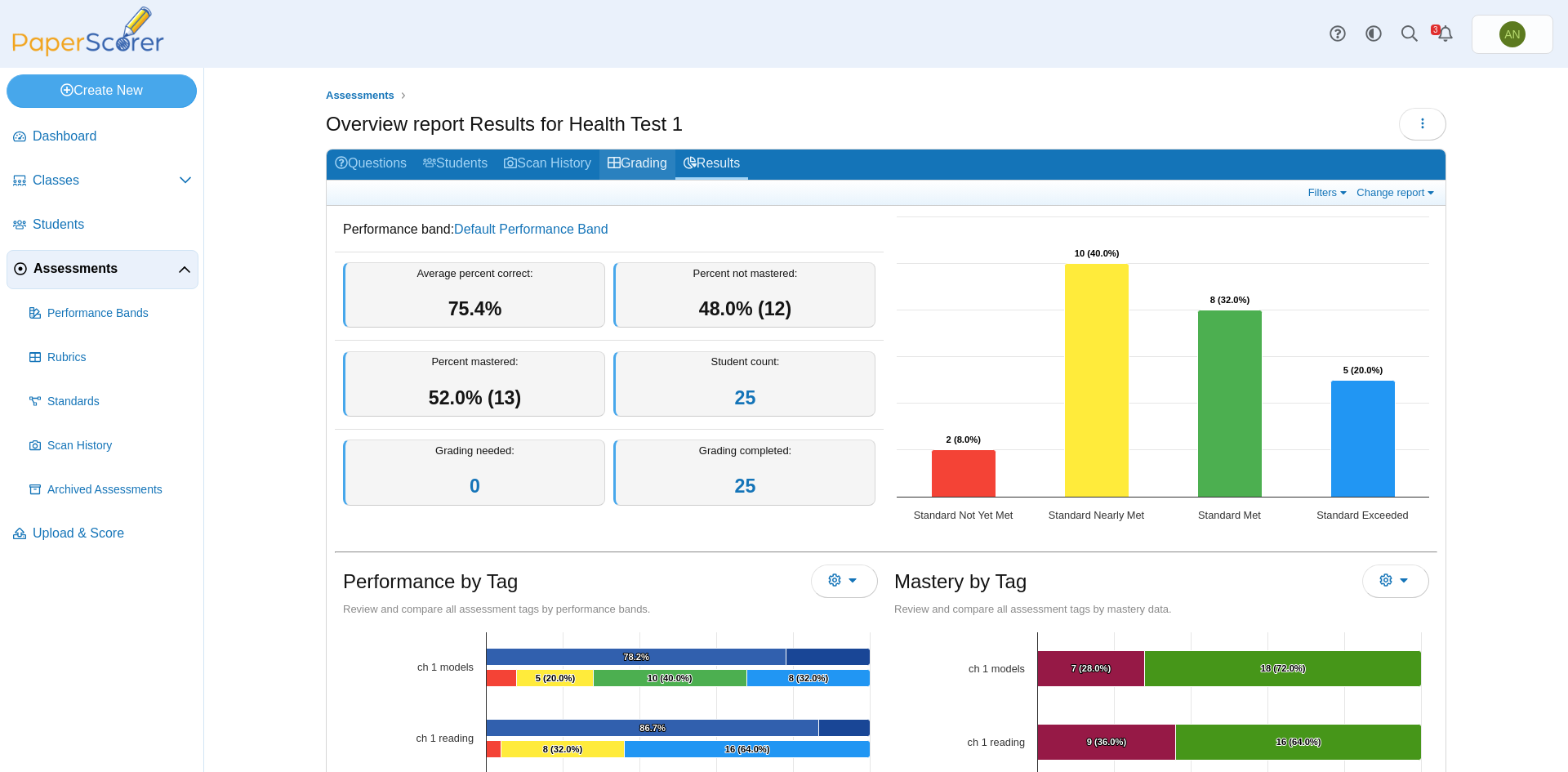
click at [642, 166] on link "Grading" at bounding box center [637, 164] width 76 height 30
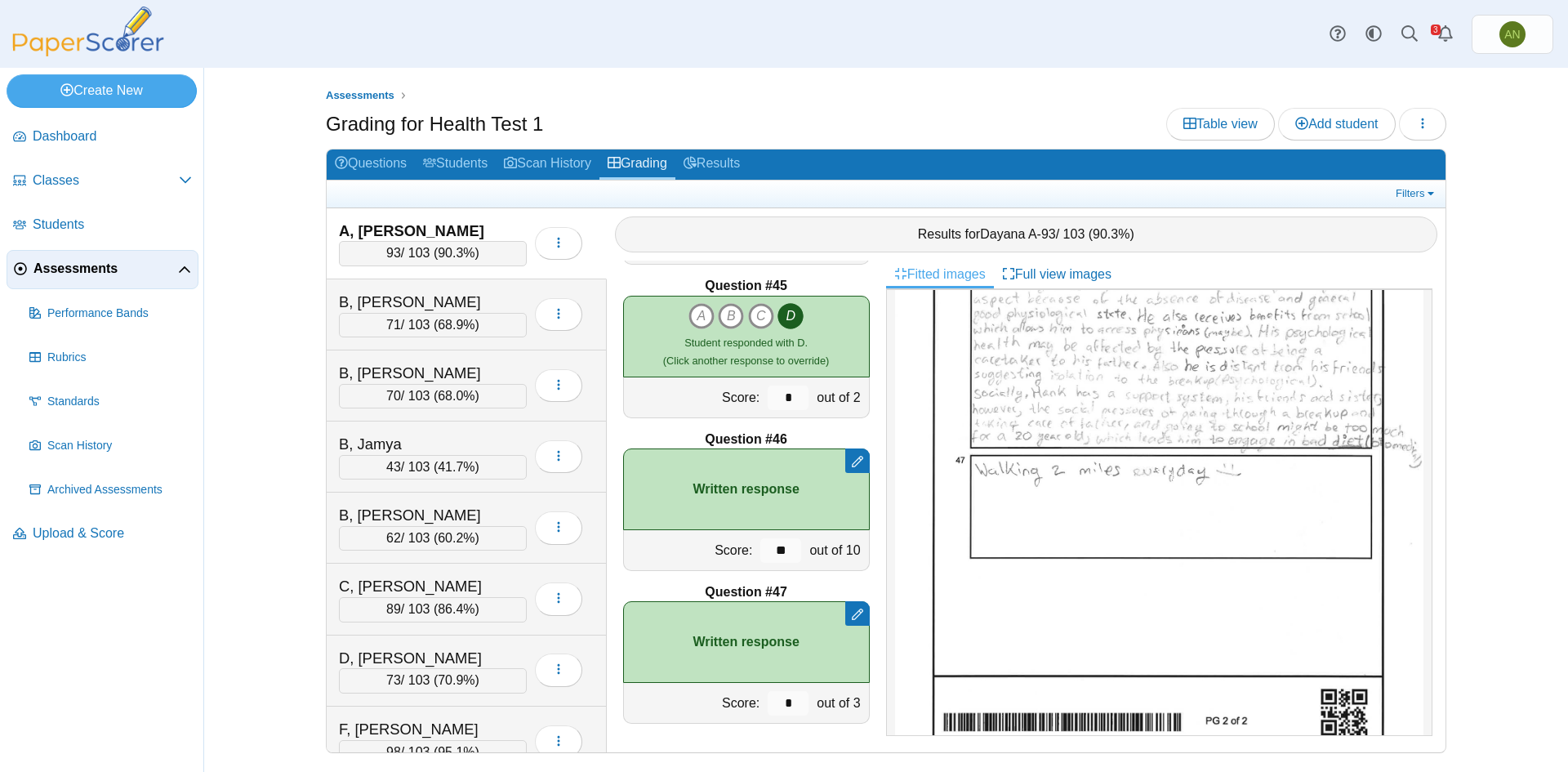
scroll to position [933, 0]
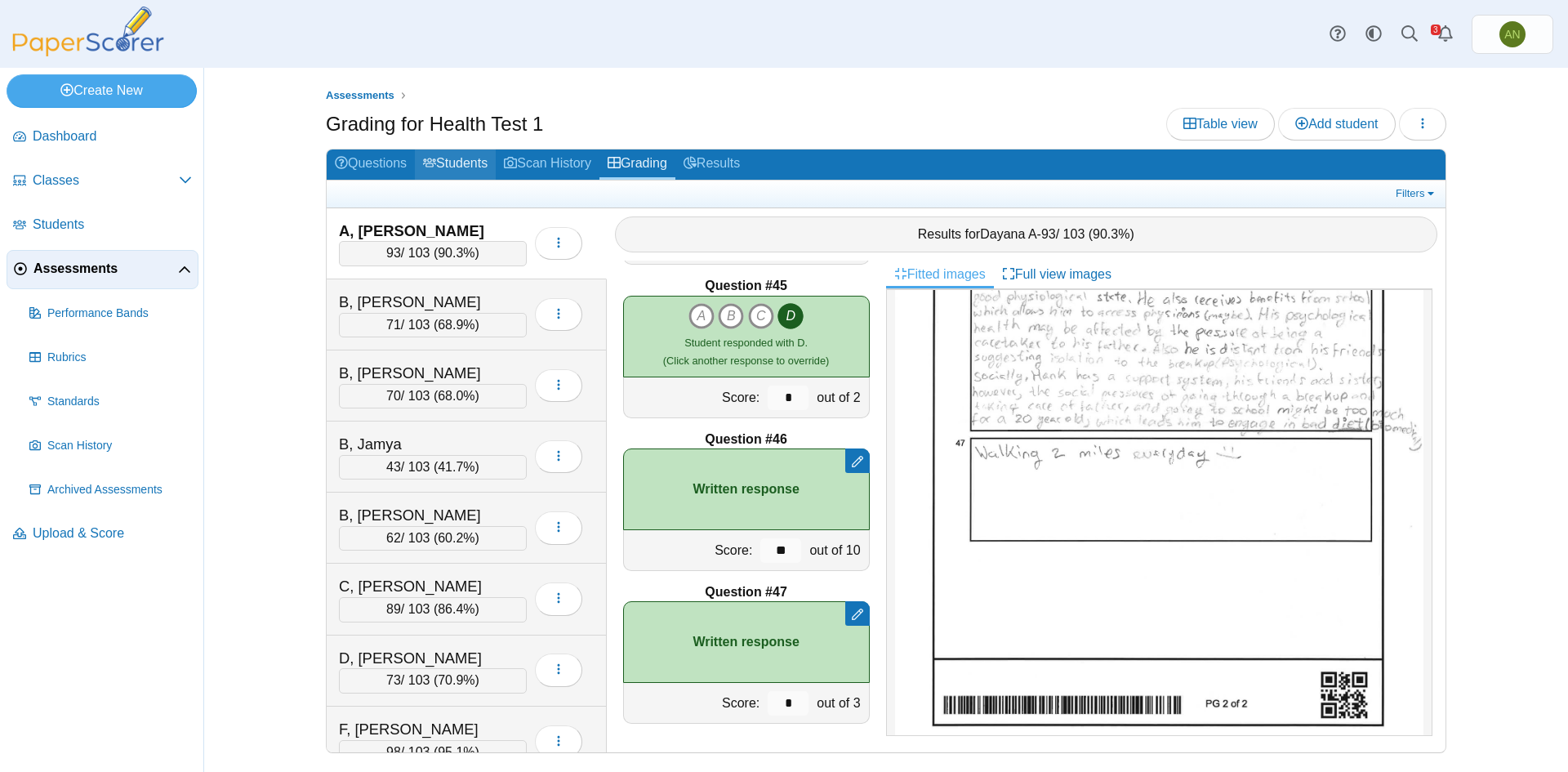
click at [469, 164] on link "Students" at bounding box center [456, 164] width 81 height 30
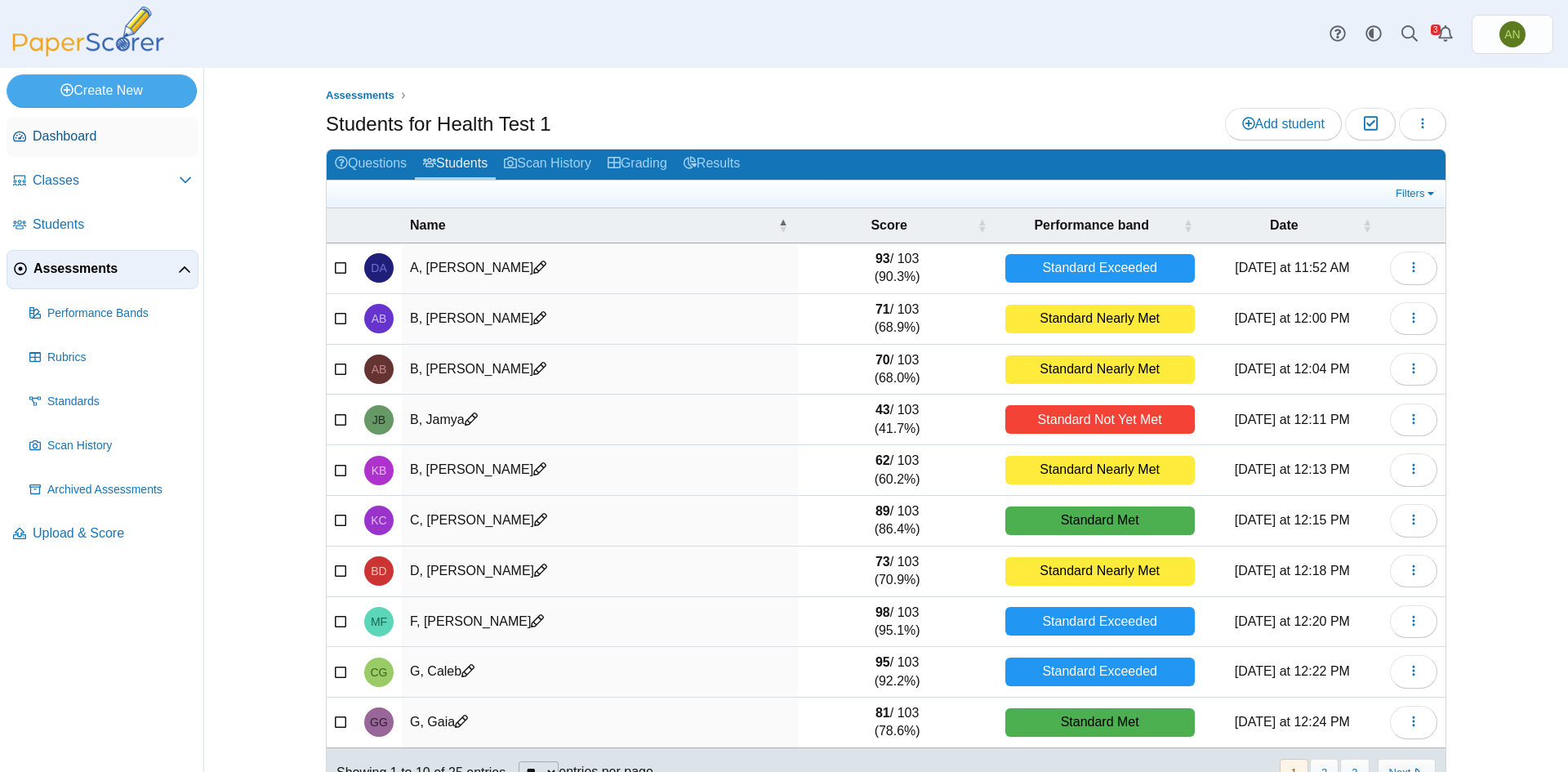
click at [73, 137] on span "Dashboard" at bounding box center [113, 136] width 159 height 18
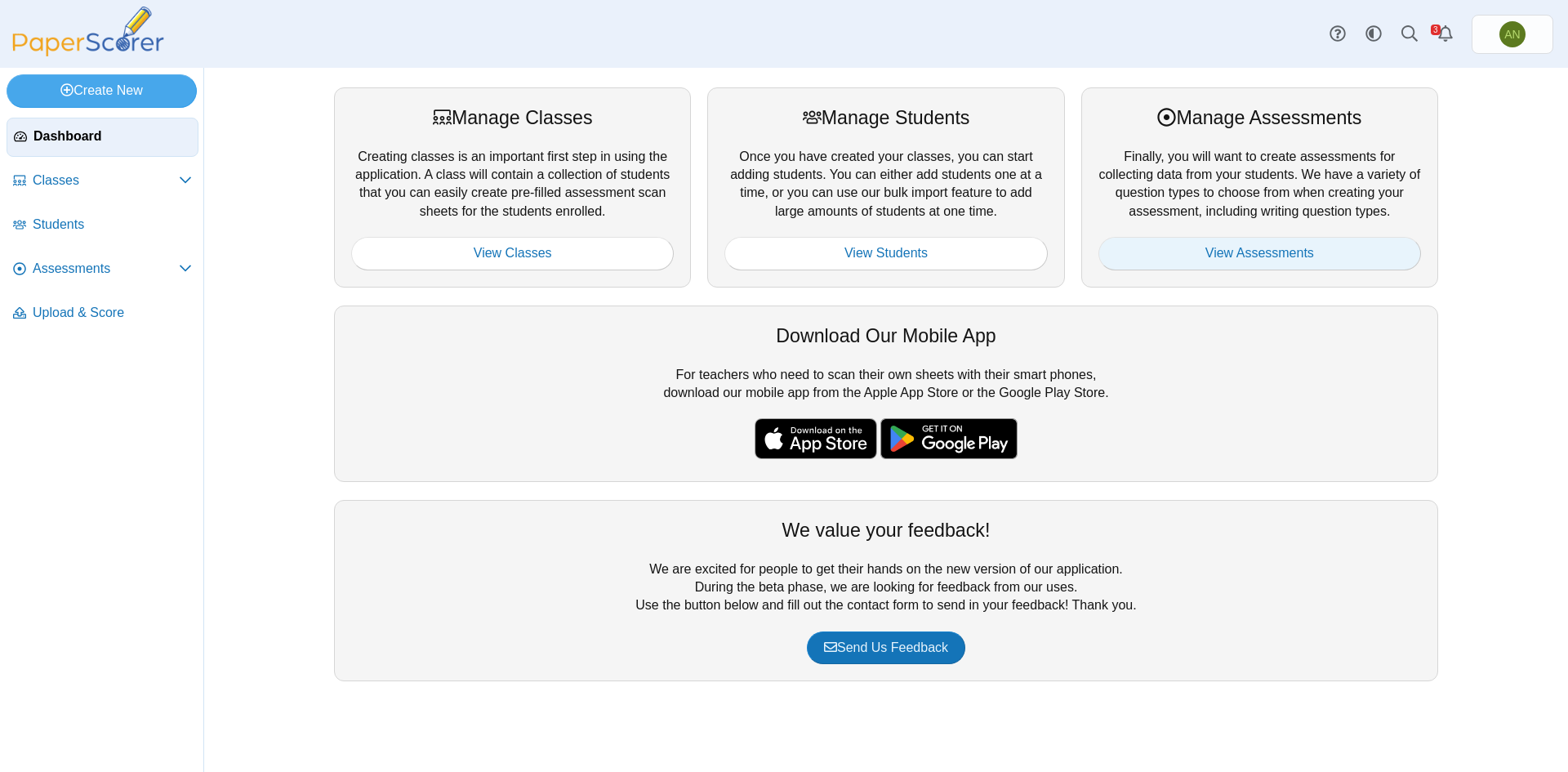
click at [1290, 250] on link "View Assessments" at bounding box center [1260, 253] width 323 height 33
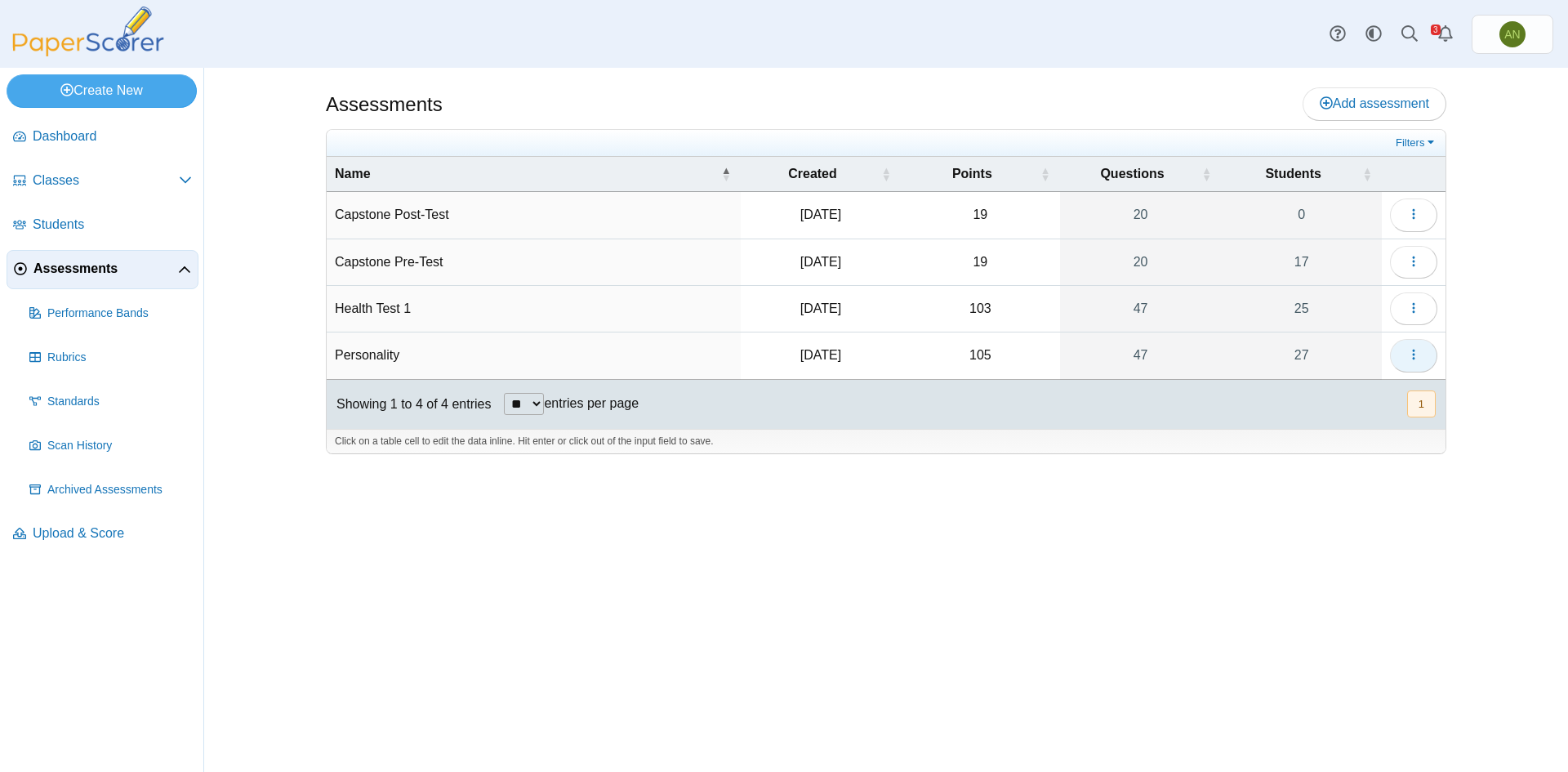
click at [1412, 348] on span "button" at bounding box center [1413, 354] width 13 height 14
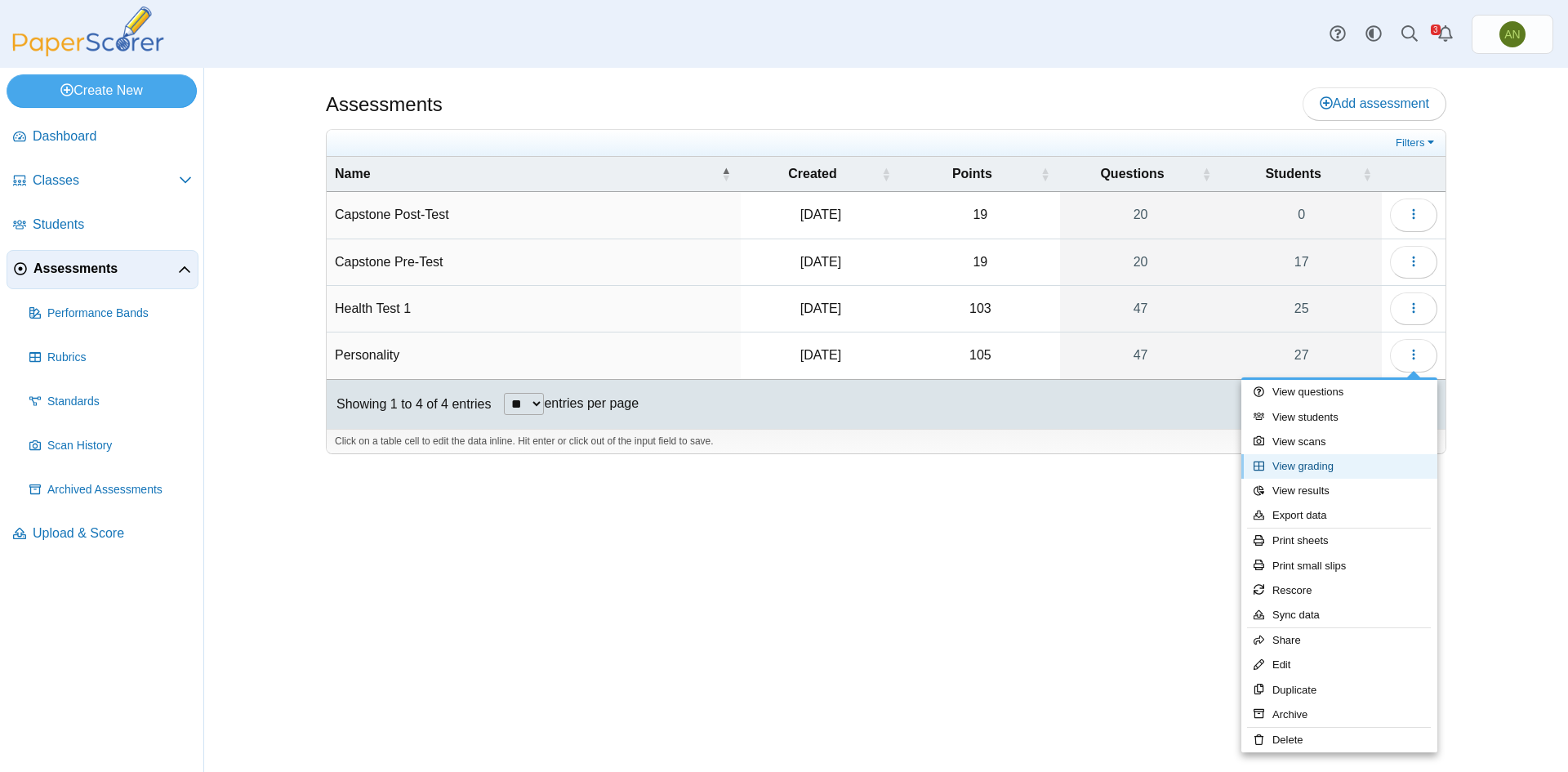
click at [1361, 465] on link "View grading" at bounding box center [1339, 466] width 196 height 25
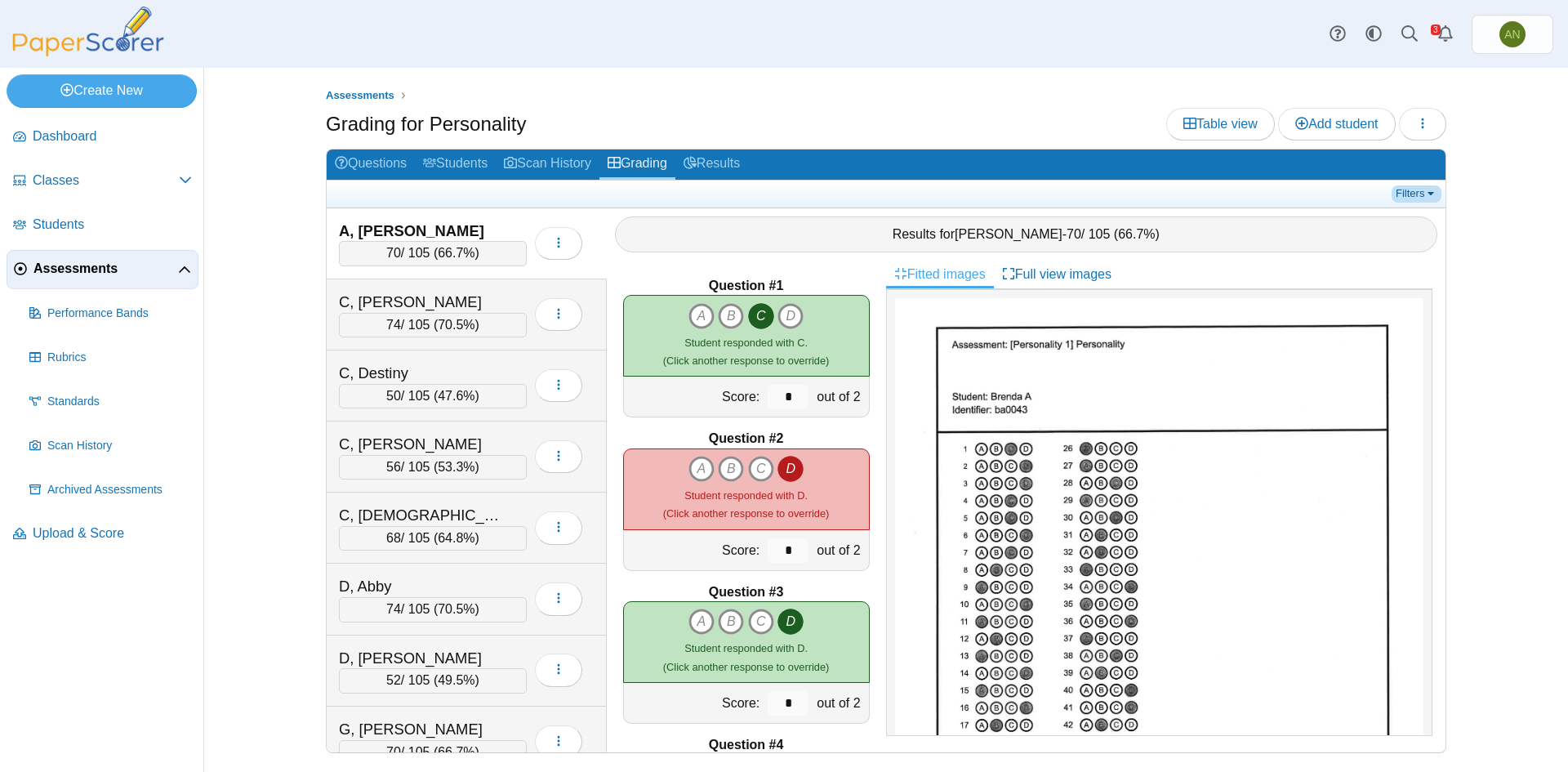
click at [1412, 191] on link "Filters" at bounding box center [1416, 194] width 49 height 16
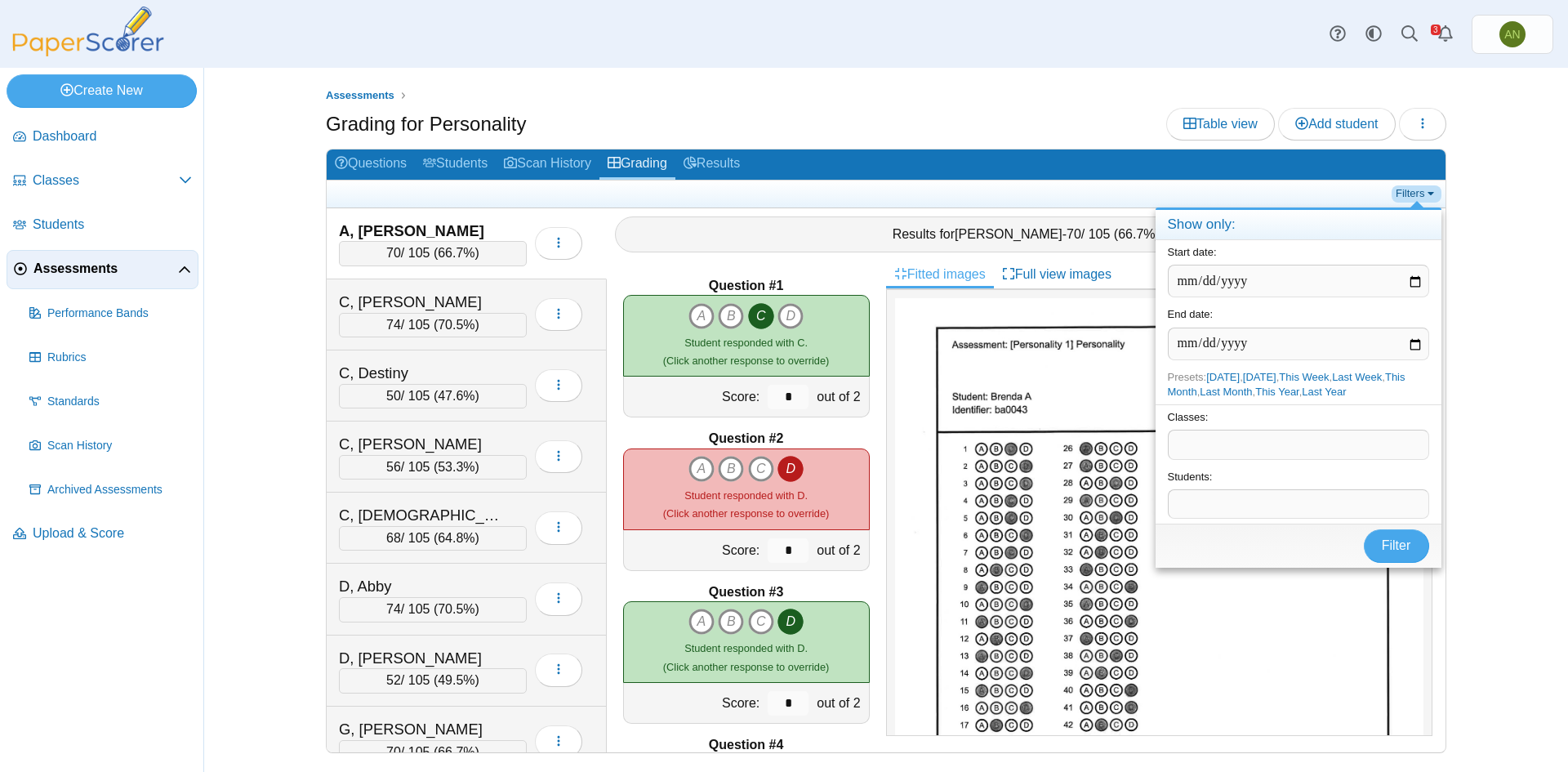
click at [1412, 191] on link "Filters" at bounding box center [1416, 194] width 49 height 16
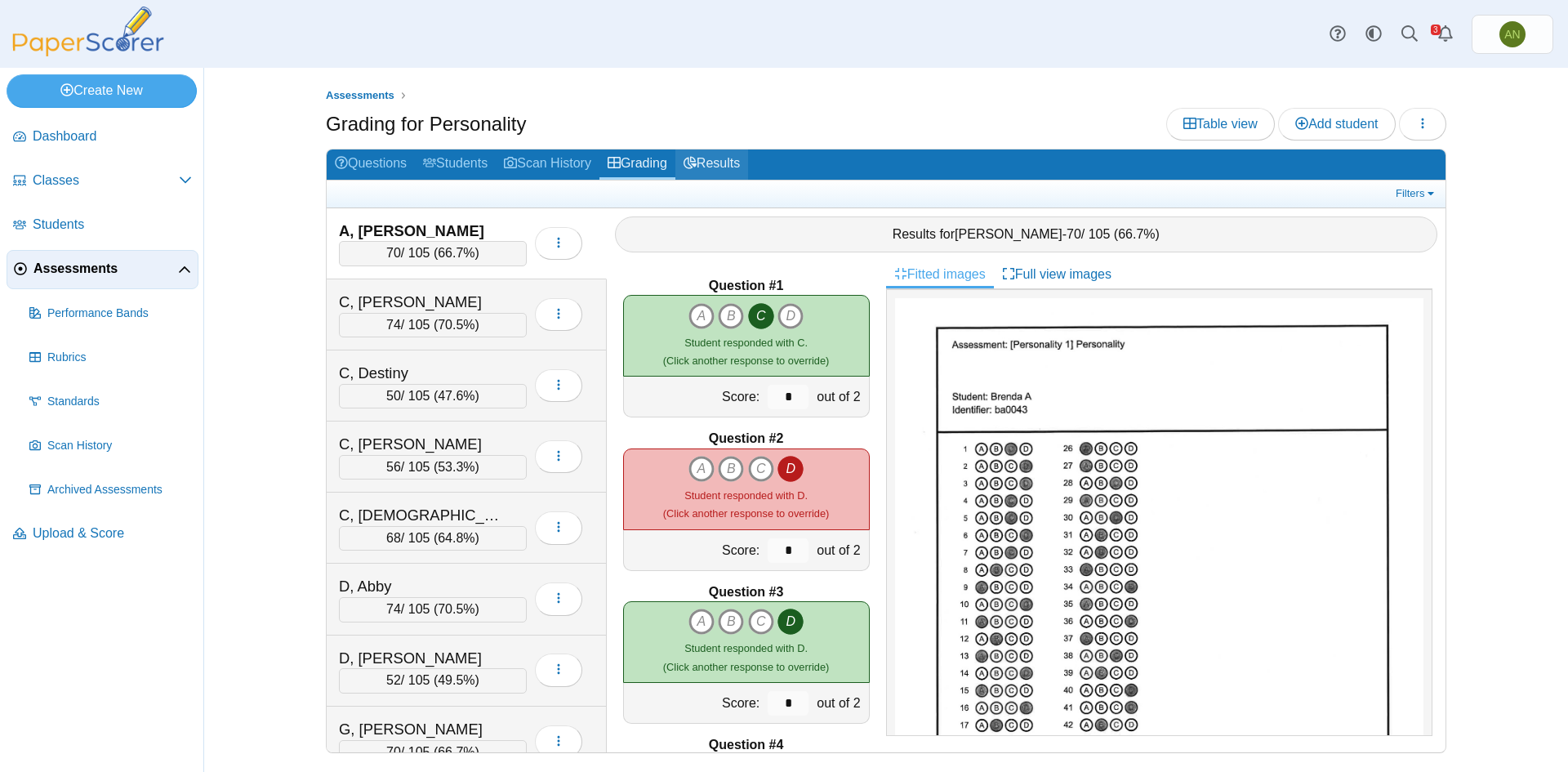
click at [736, 158] on link "Results" at bounding box center [711, 164] width 72 height 30
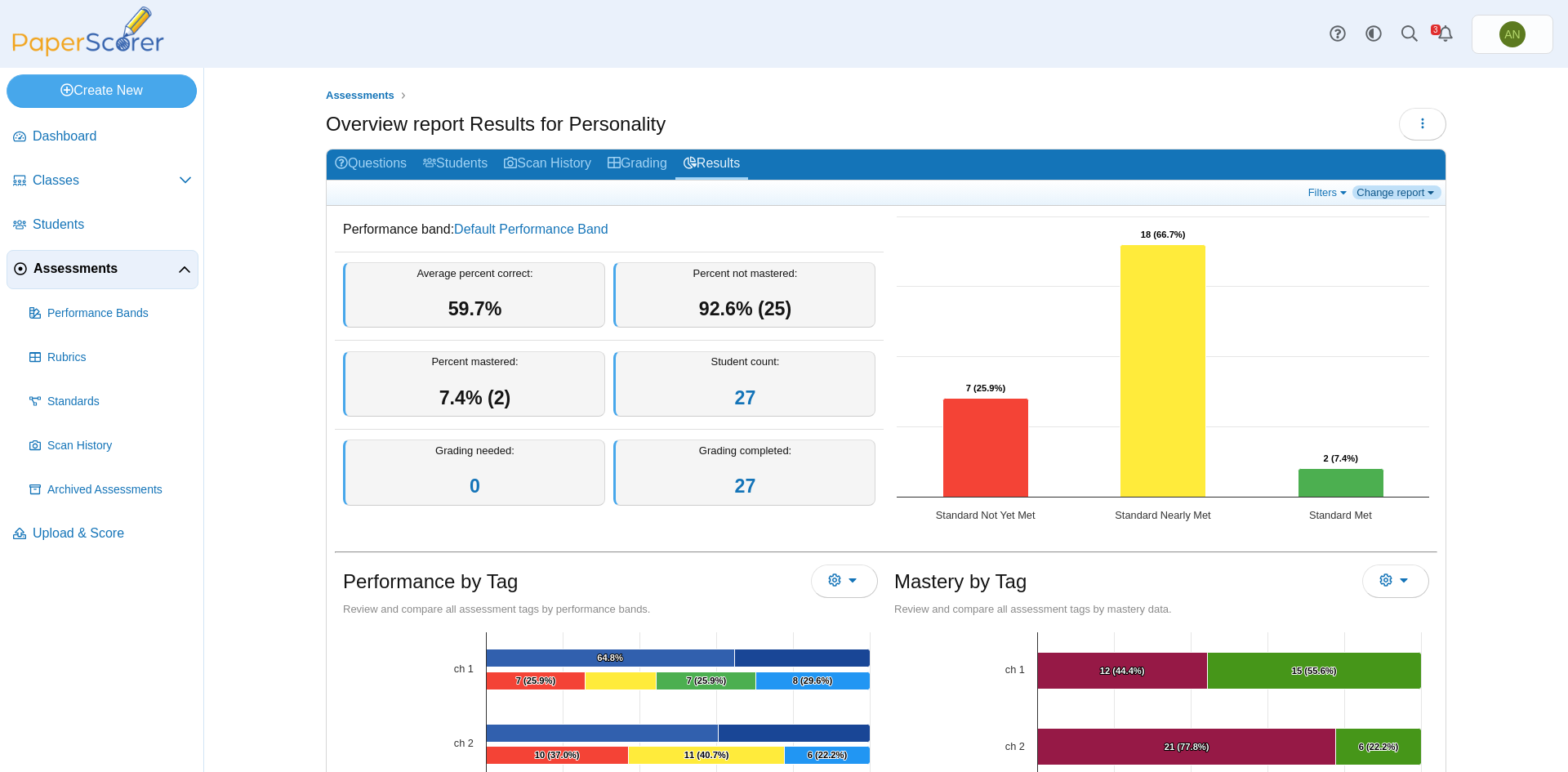
click at [1399, 197] on link "Change report" at bounding box center [1397, 192] width 89 height 14
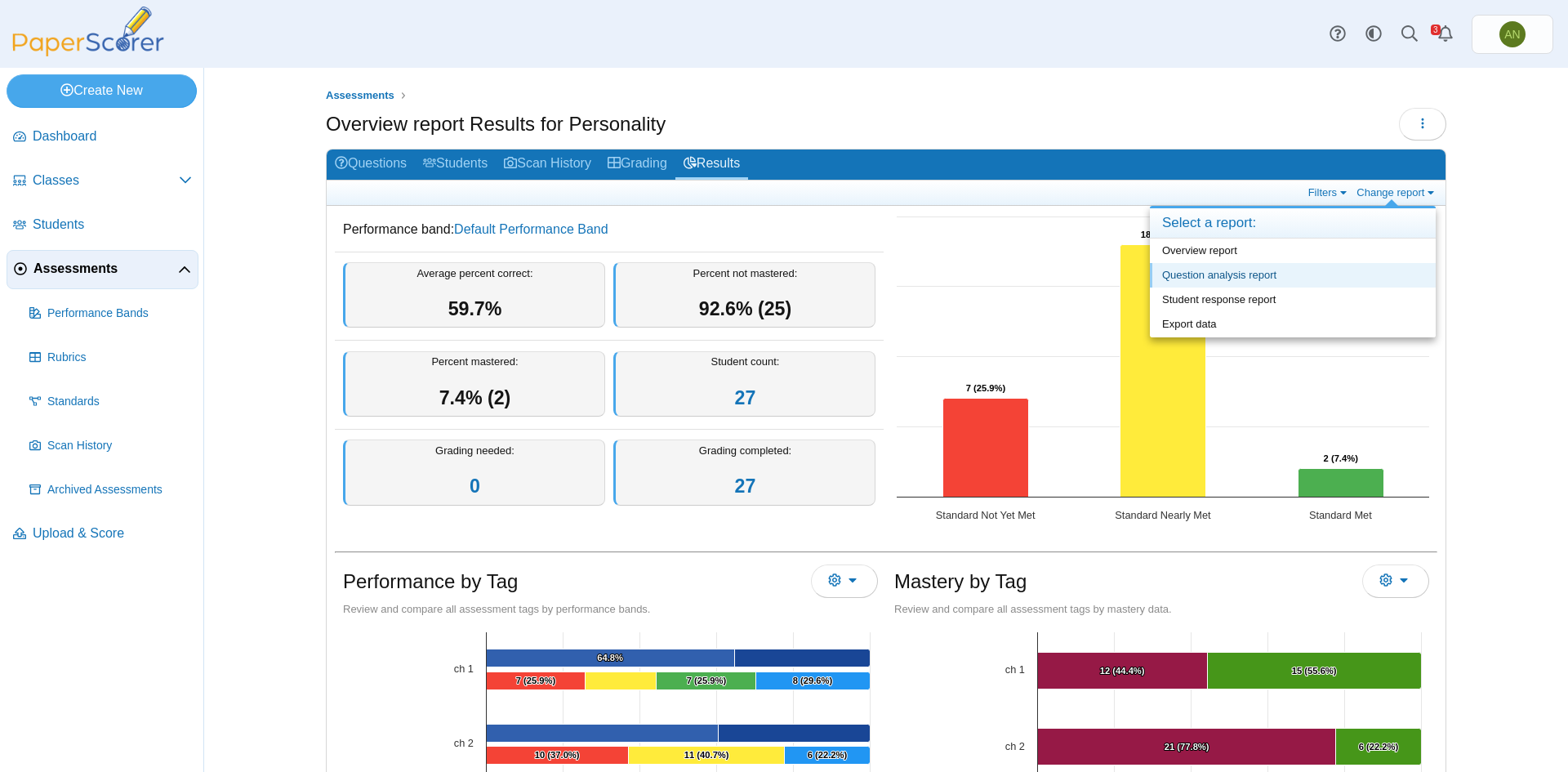
click at [1261, 278] on link "Question analysis report" at bounding box center [1293, 274] width 285 height 25
